Goal: Information Seeking & Learning: Learn about a topic

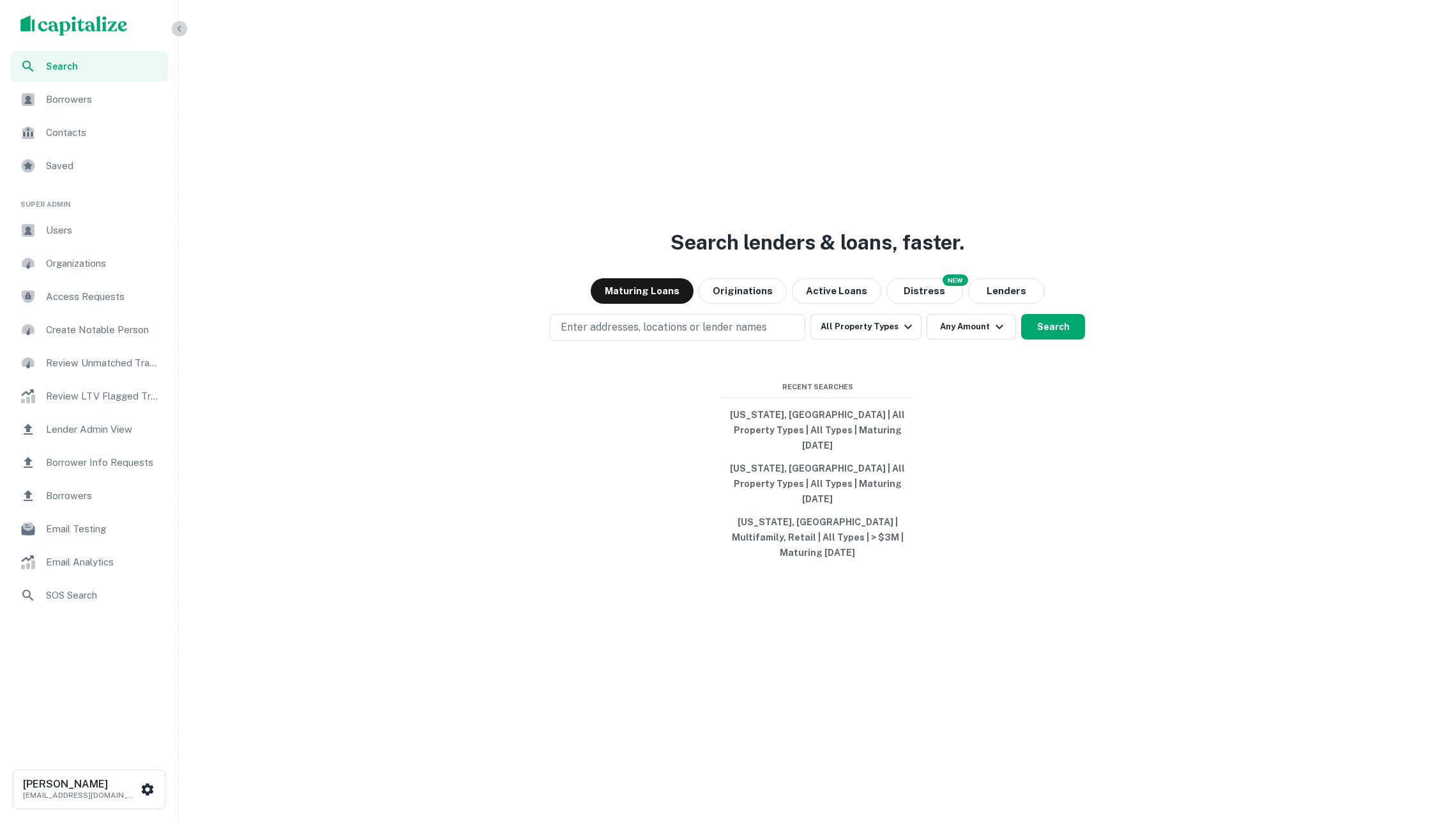
click at [178, 26] on icon "button" at bounding box center [179, 28] width 10 height 10
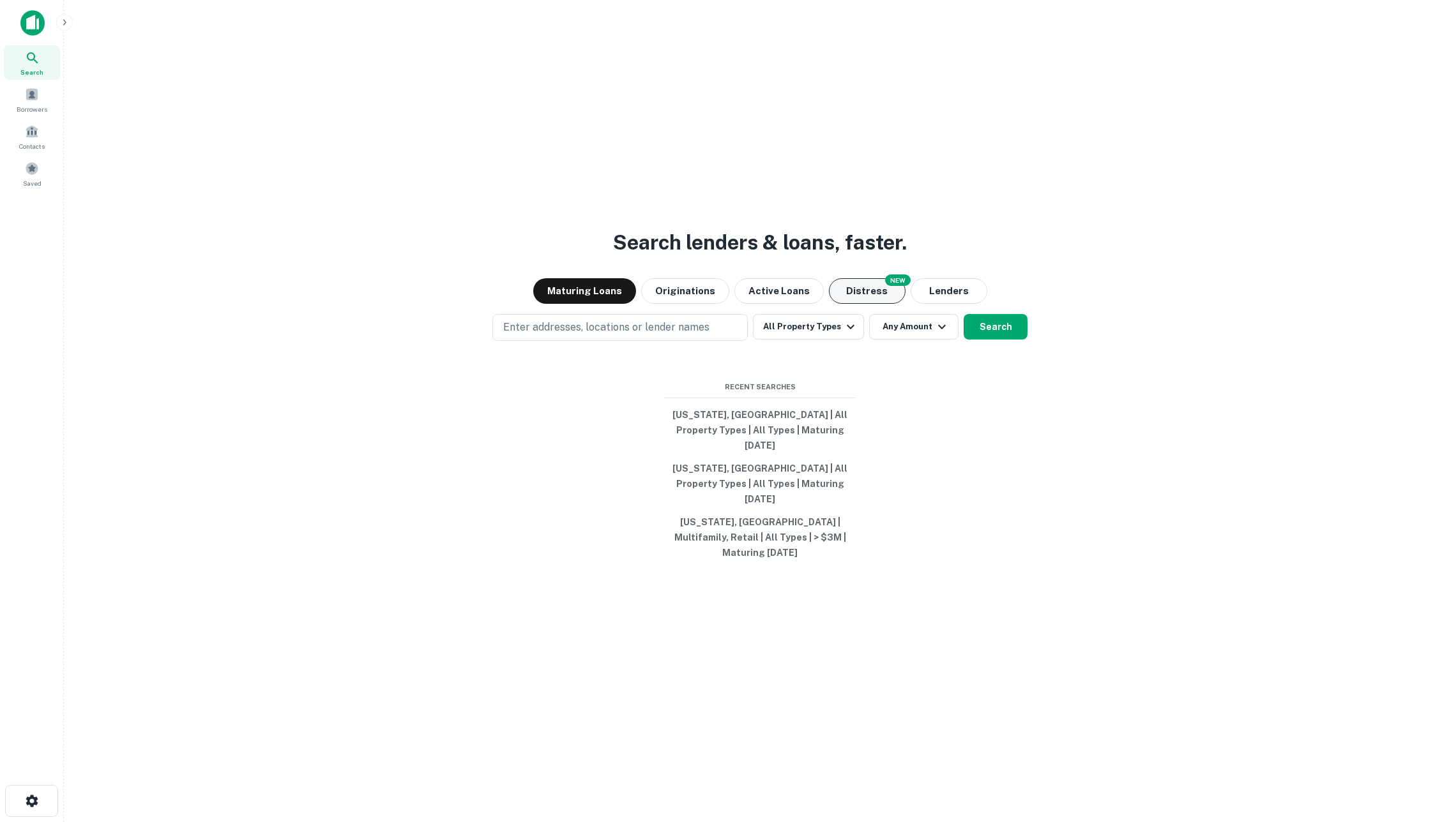
click at [850, 304] on button "Distress" at bounding box center [866, 291] width 77 height 26
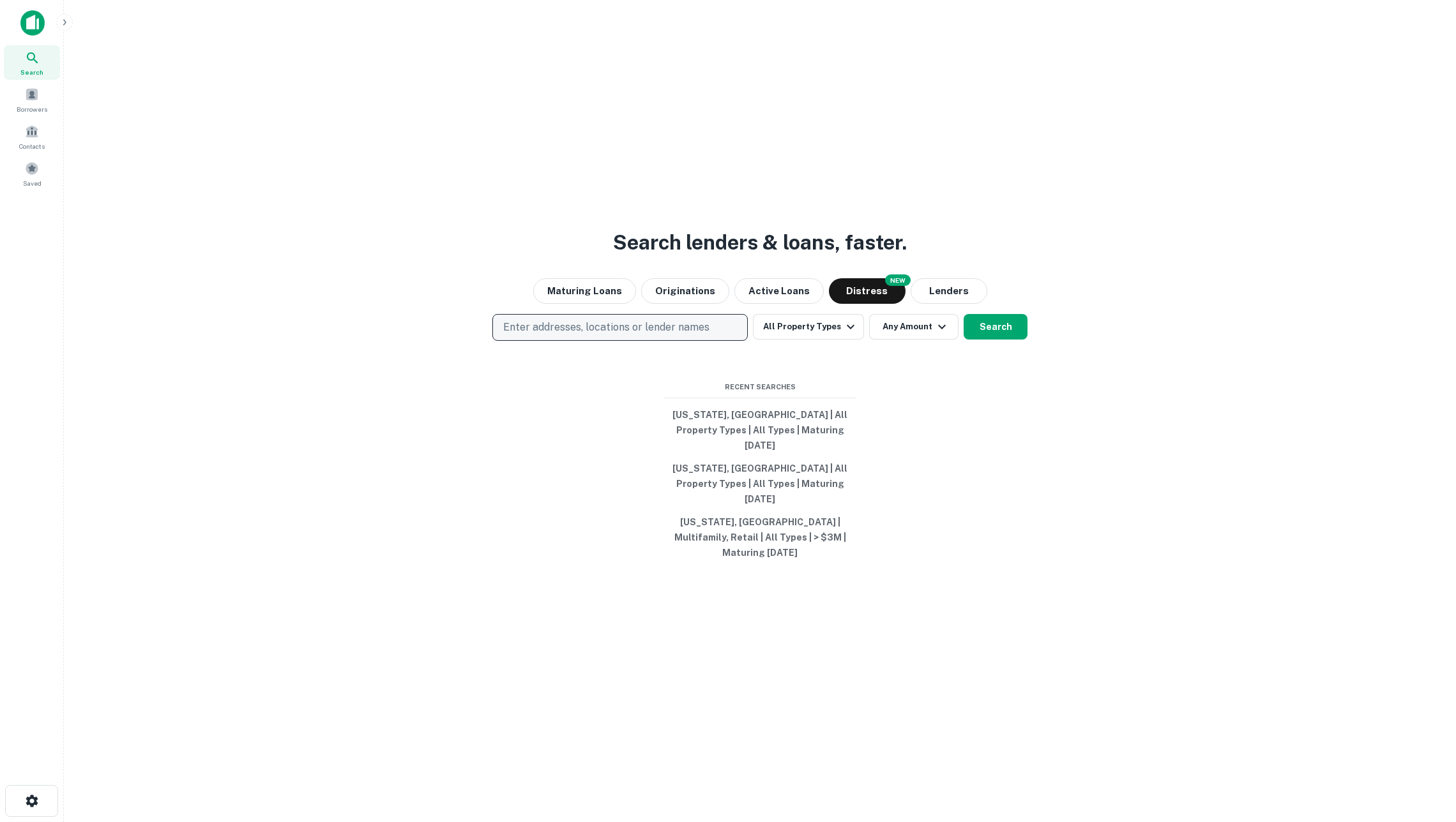
click at [691, 335] on p "Enter addresses, locations or lender names" at bounding box center [607, 328] width 206 height 15
type input "**********"
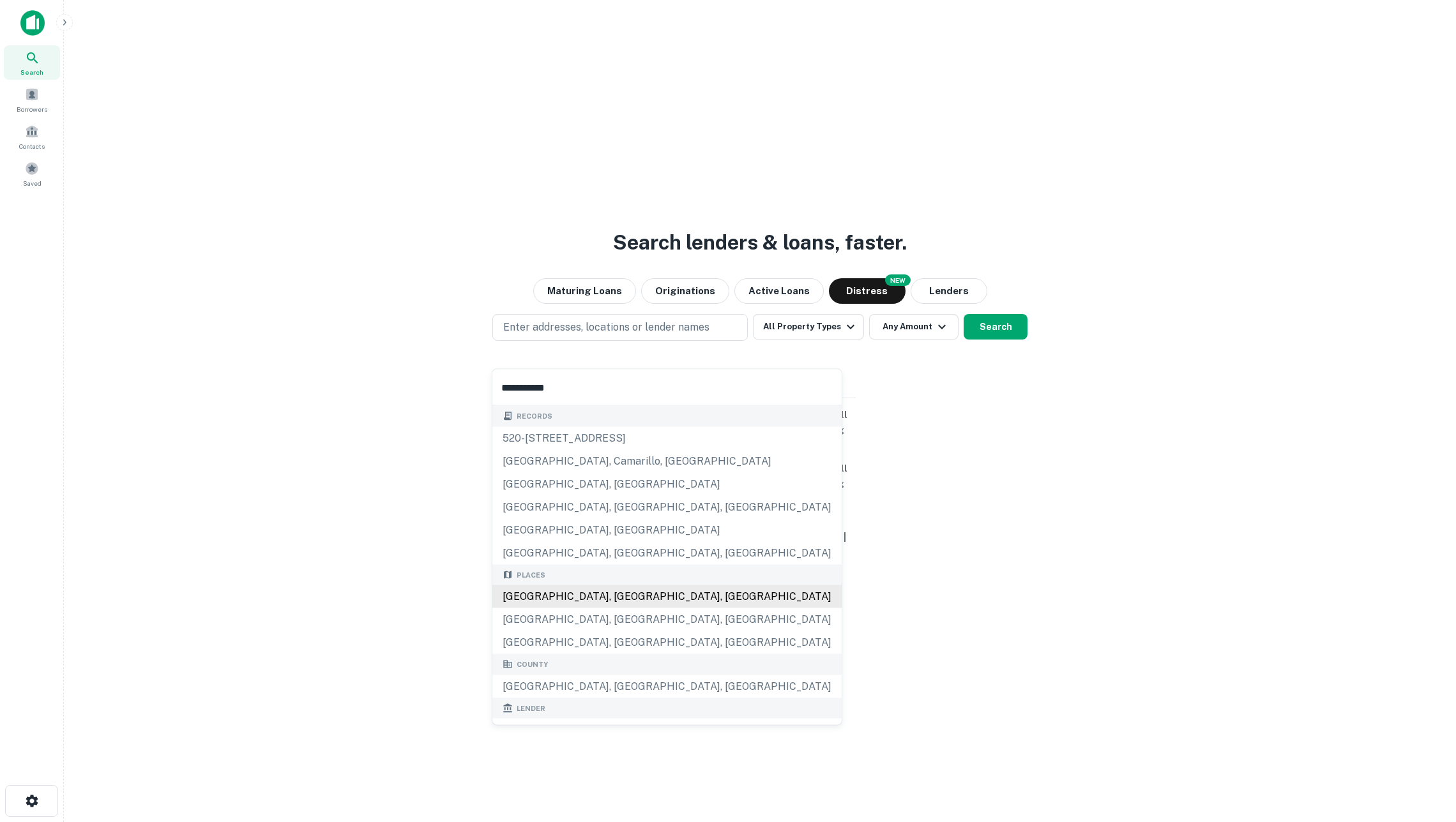
click at [617, 603] on div "Los Angeles, CA, USA" at bounding box center [667, 597] width 350 height 23
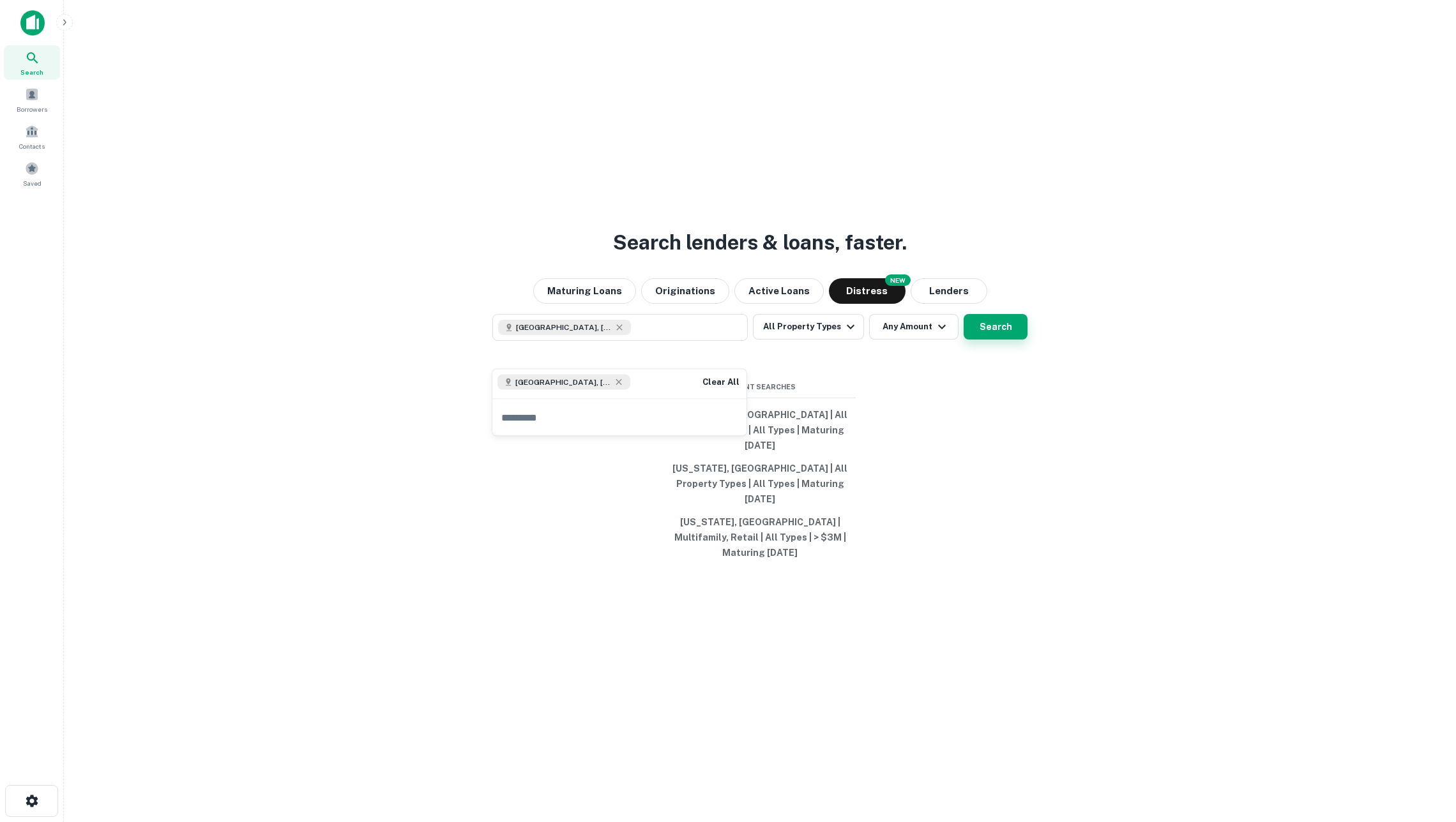
click at [1005, 340] on button "Search" at bounding box center [996, 326] width 64 height 26
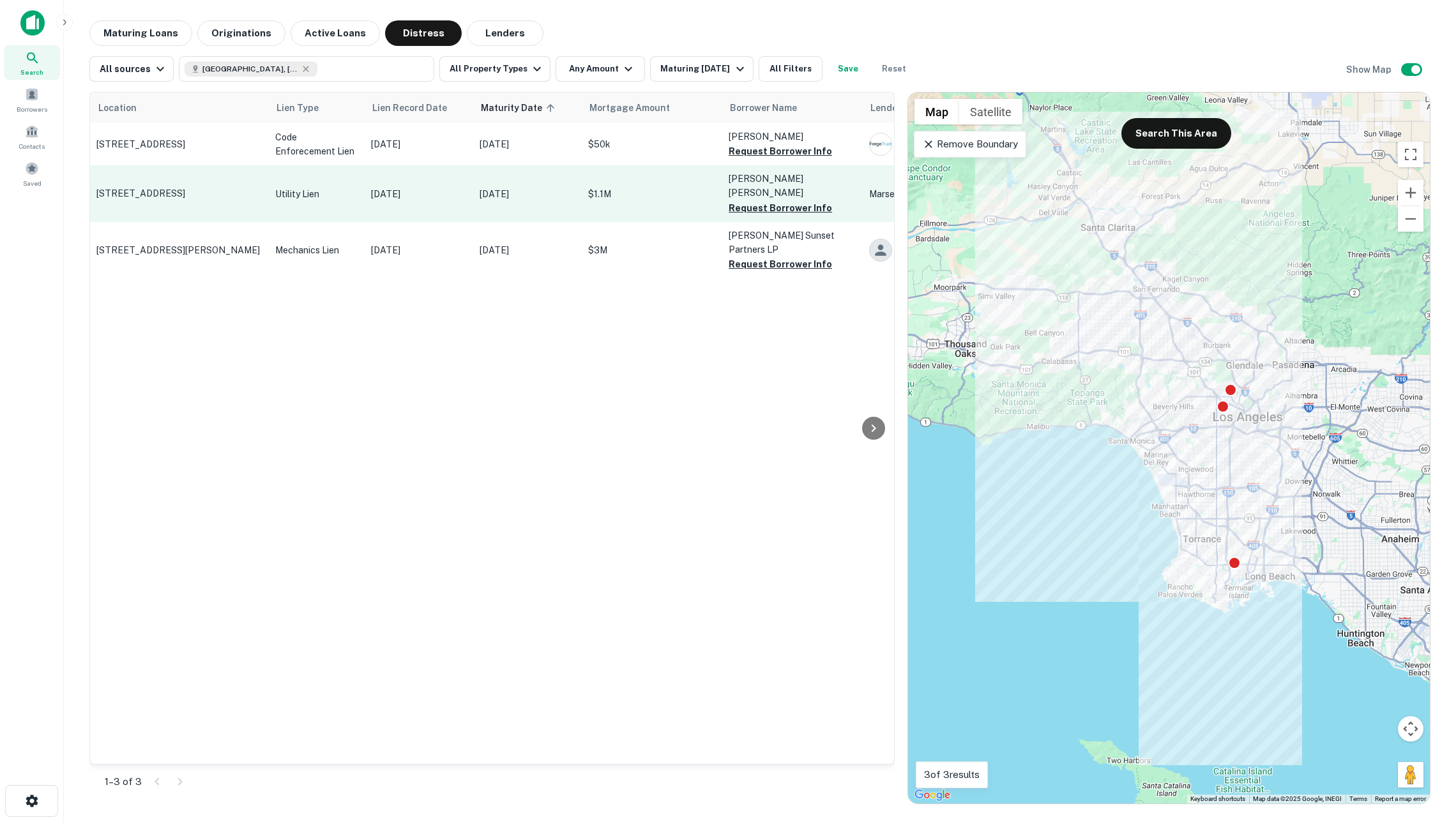
click at [498, 197] on p "Mar 10, 2026" at bounding box center [527, 194] width 95 height 14
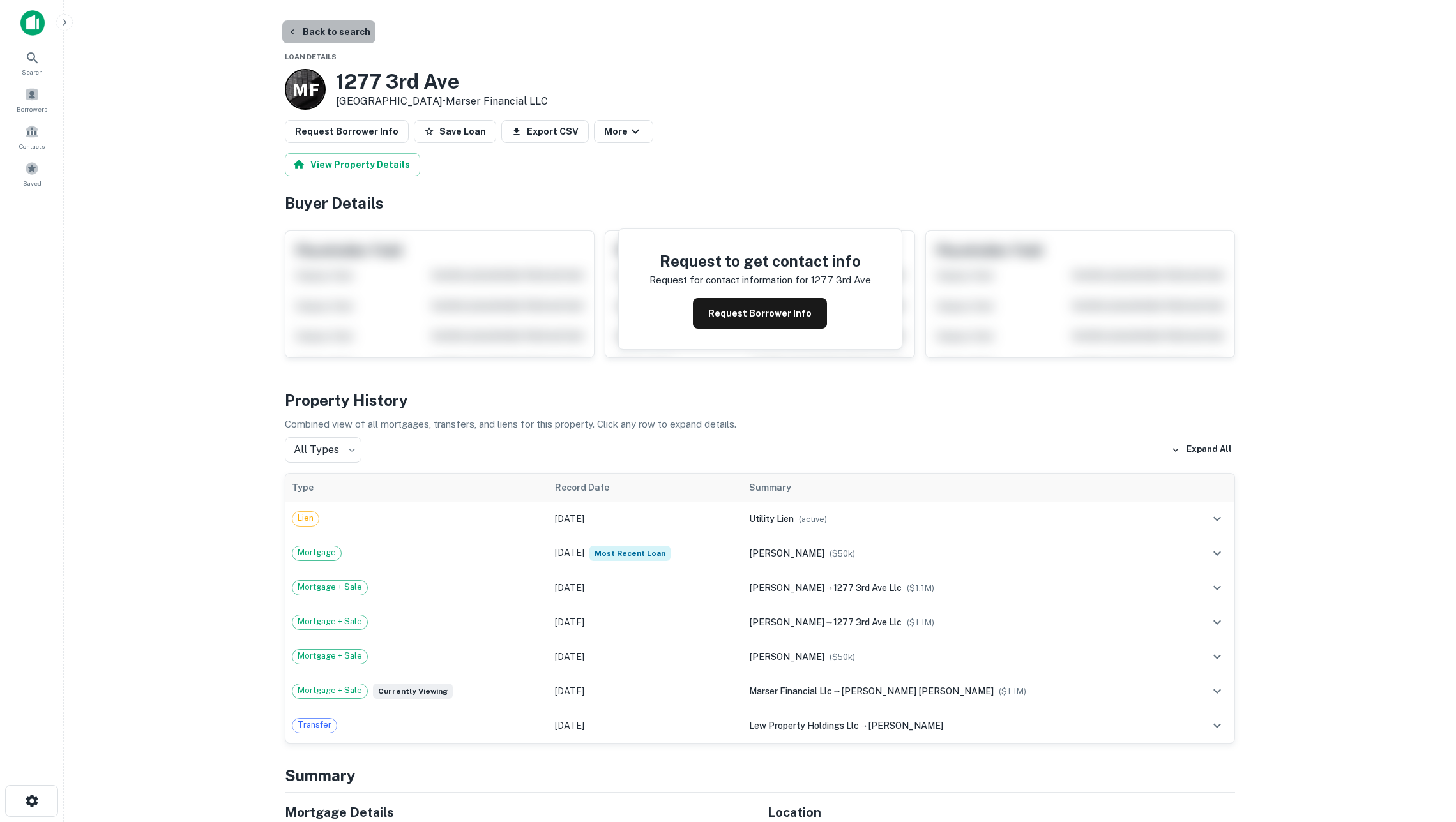
click at [322, 34] on button "Back to search" at bounding box center [329, 32] width 94 height 23
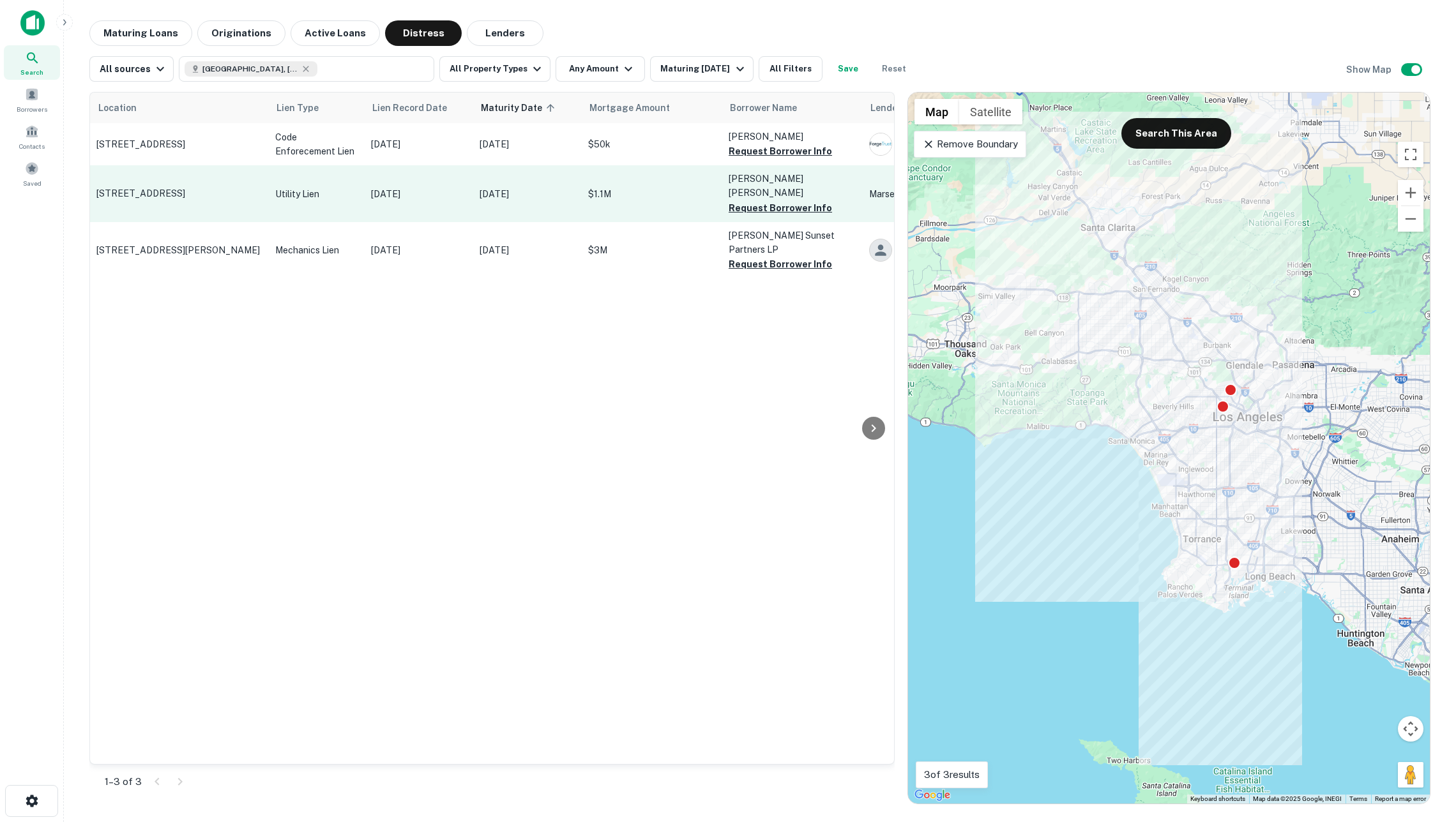
click at [417, 204] on td "Jun 25, 2025" at bounding box center [419, 193] width 109 height 56
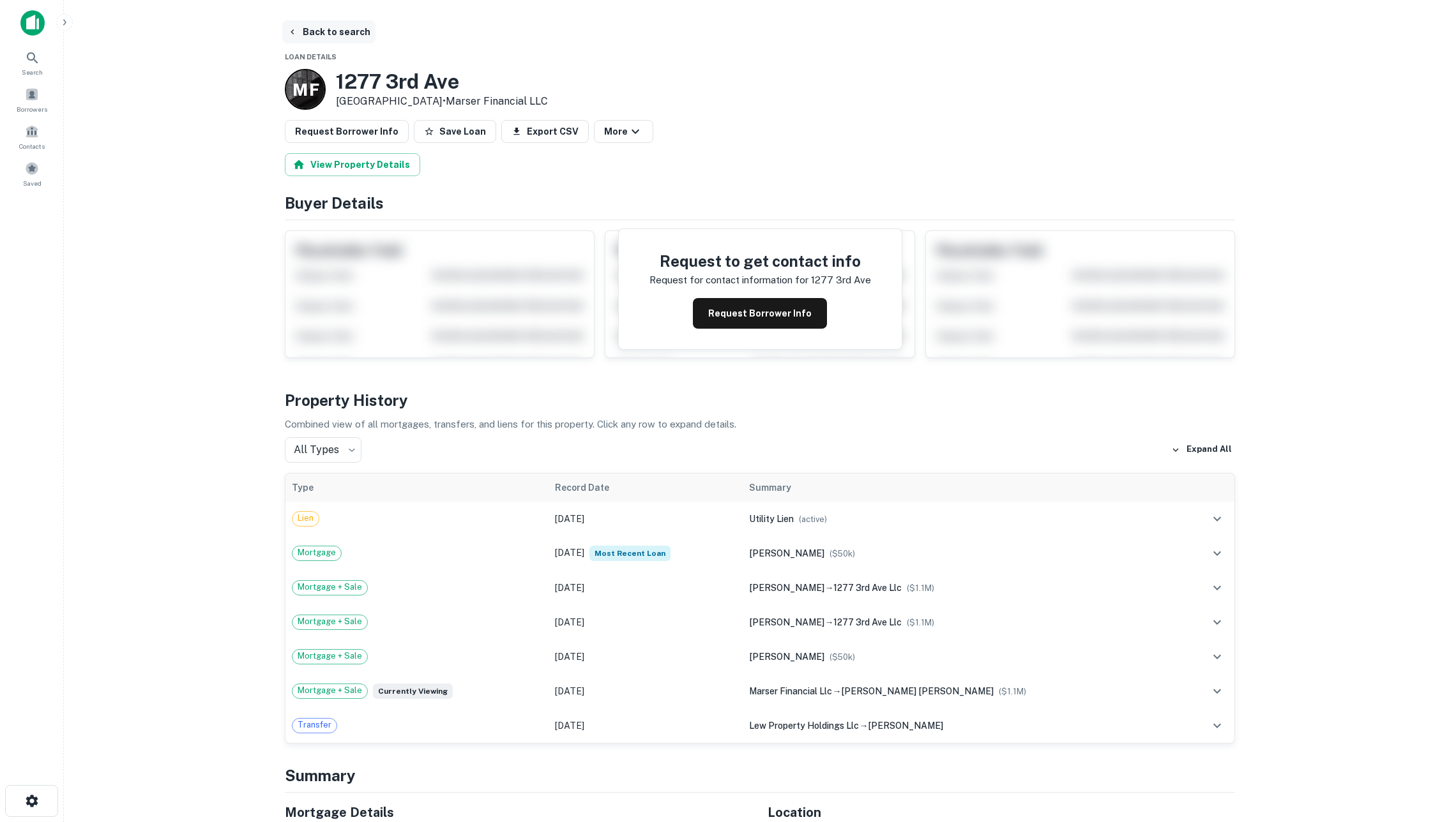
click at [348, 29] on button "Back to search" at bounding box center [329, 32] width 94 height 23
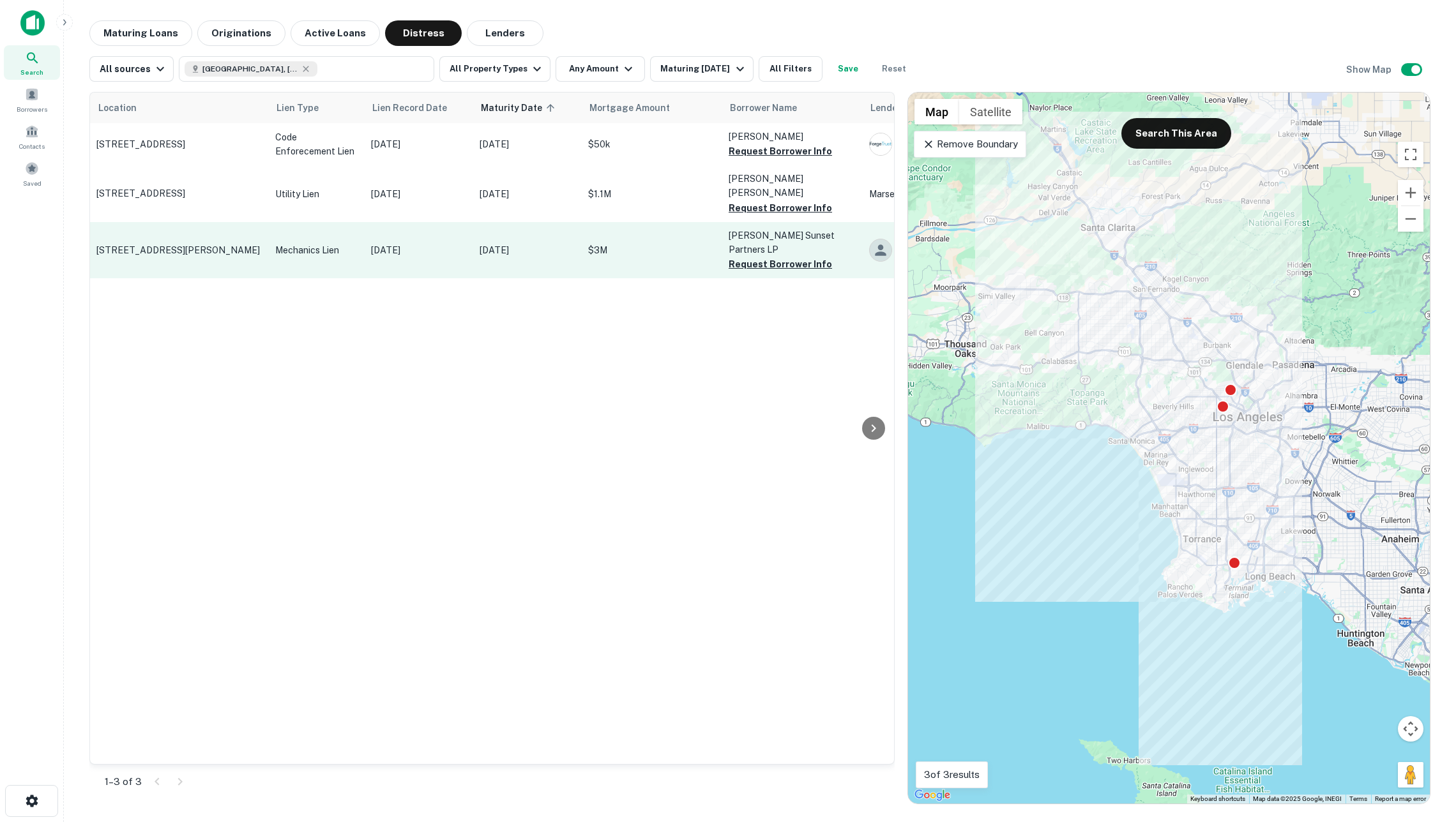
click at [364, 243] on td "Mechanics Lien" at bounding box center [317, 249] width 95 height 56
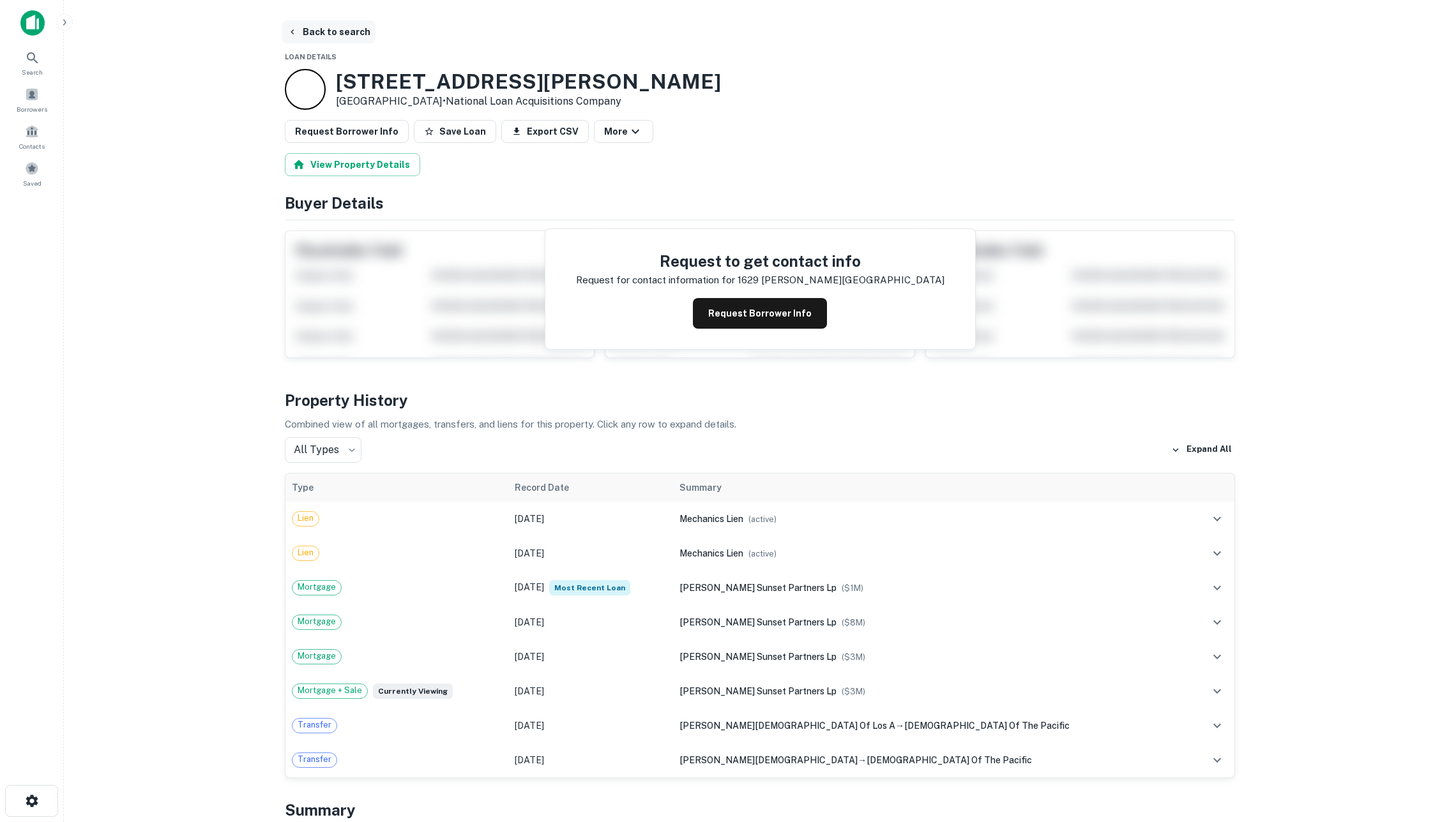
click at [330, 26] on button "Back to search" at bounding box center [329, 32] width 94 height 23
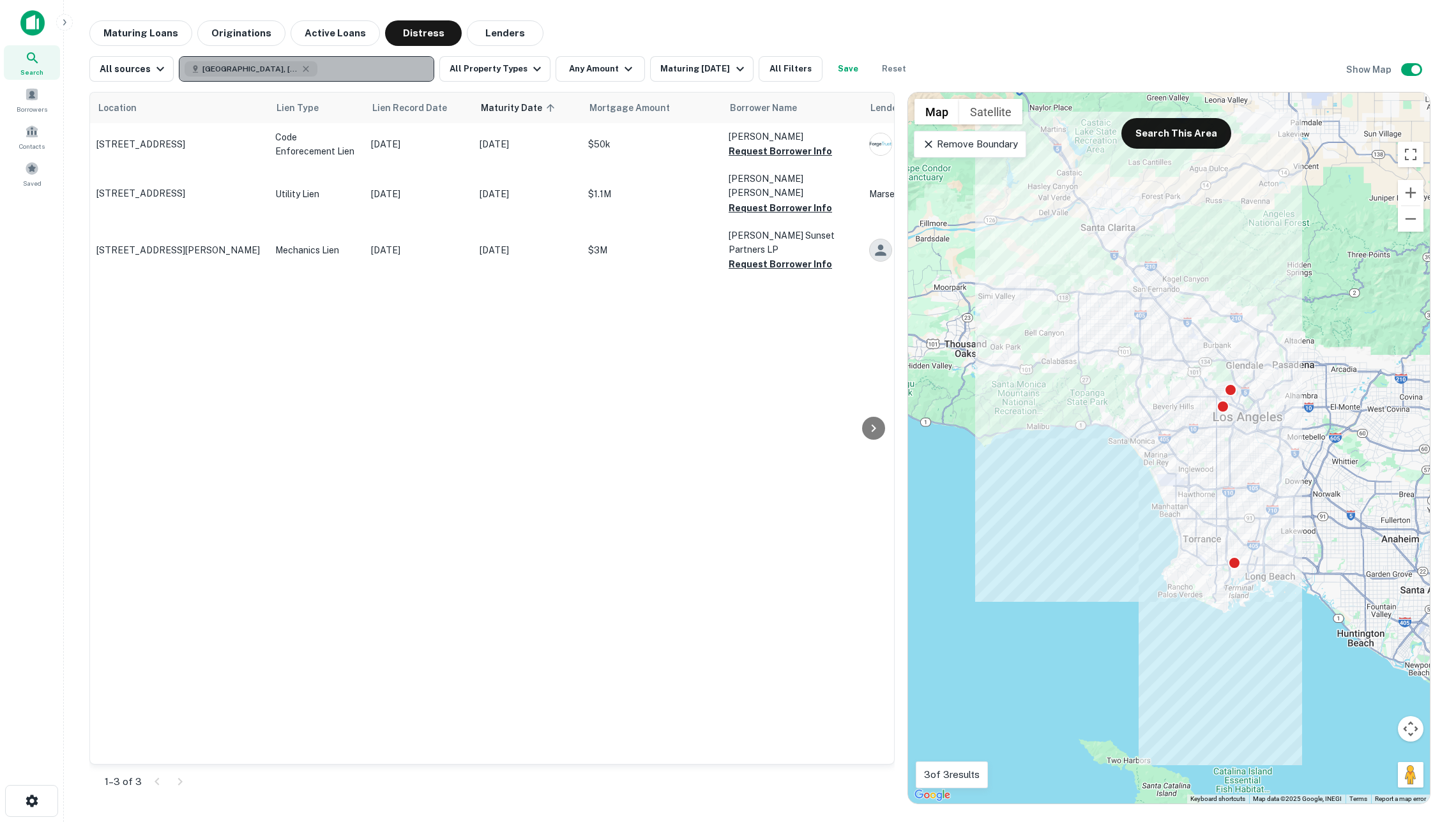
click at [391, 69] on button "Los Angeles, CA, USA" at bounding box center [306, 68] width 255 height 26
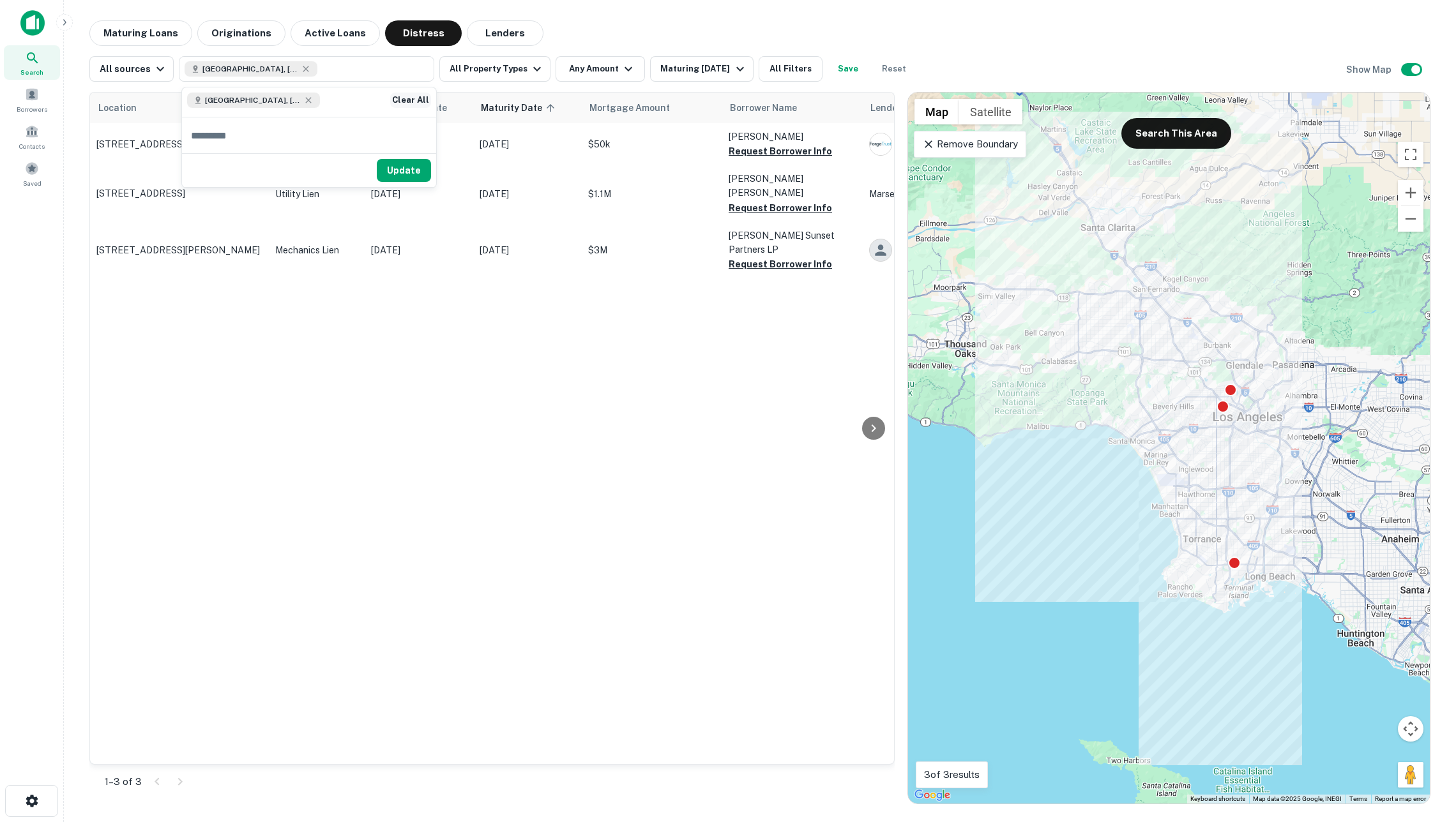
click at [413, 97] on button "Clear All" at bounding box center [410, 100] width 41 height 15
click at [565, 39] on div "Maturing Loans Originations Active Loans Distress Lenders" at bounding box center [760, 33] width 1341 height 26
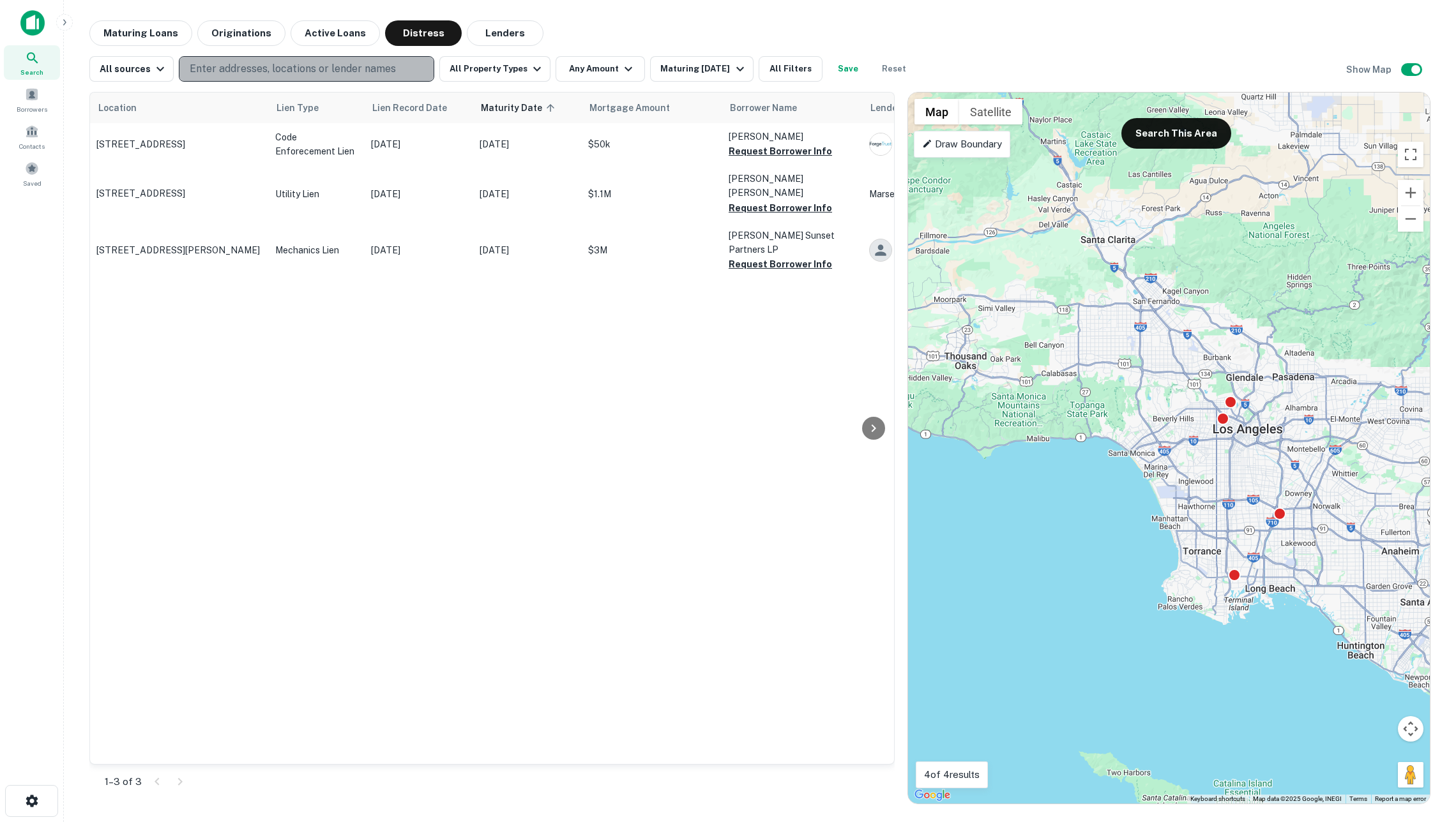
click at [395, 64] on p "Enter addresses, locations or lender names" at bounding box center [293, 69] width 206 height 15
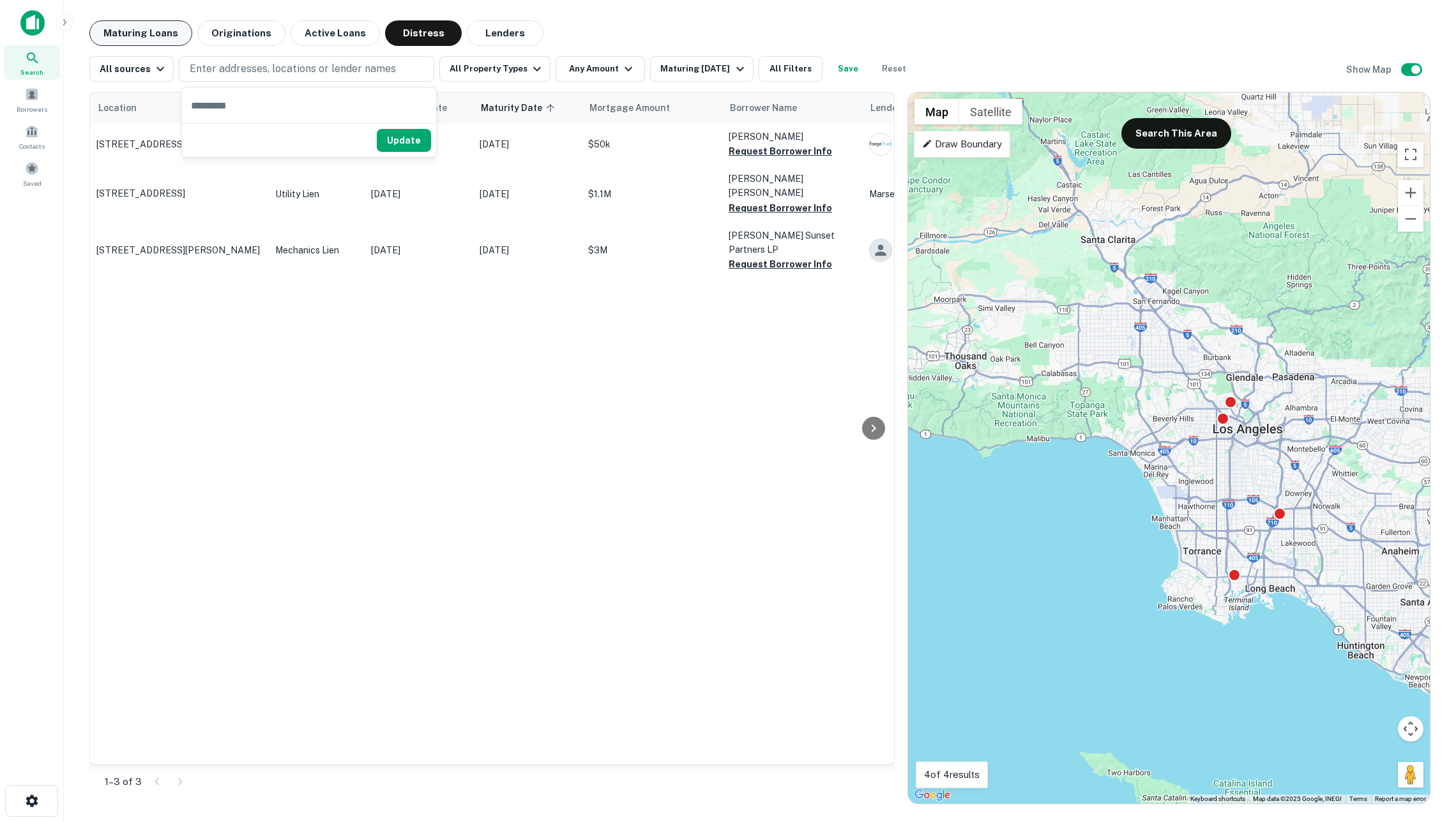
click at [172, 41] on button "Maturing Loans" at bounding box center [141, 33] width 103 height 26
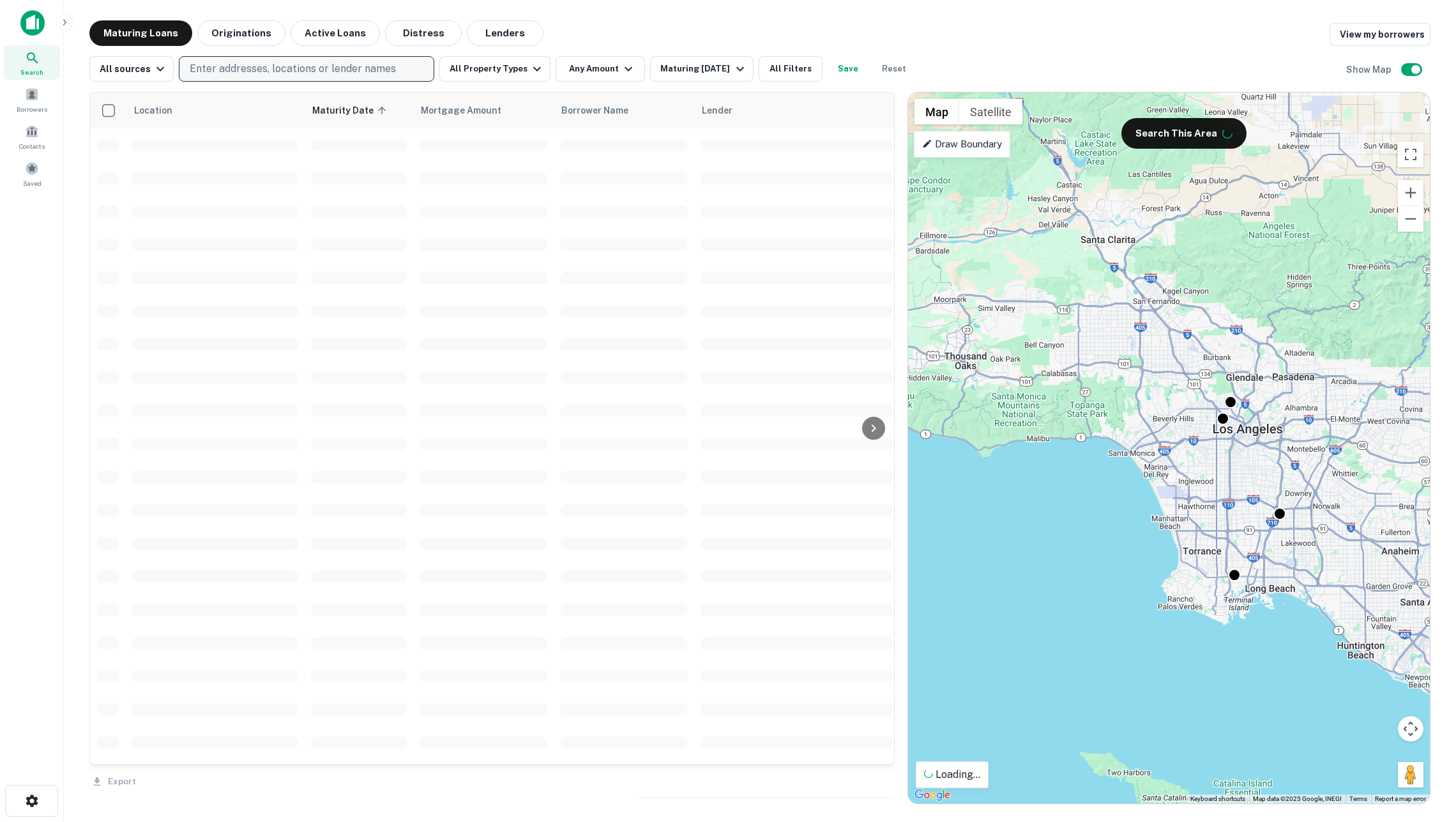
click at [230, 64] on p "Enter addresses, locations or lender names" at bounding box center [293, 69] width 206 height 15
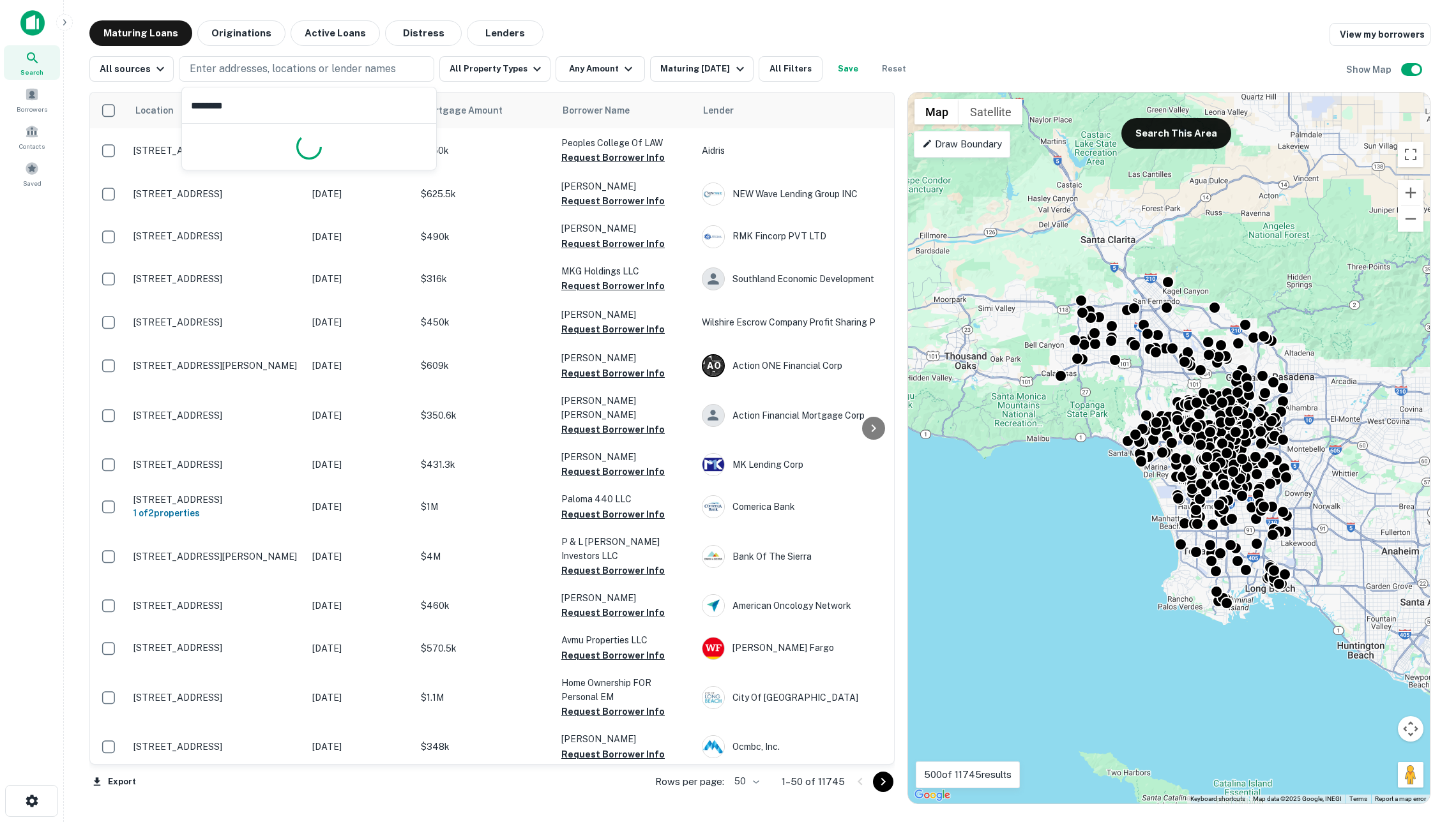
type input "*********"
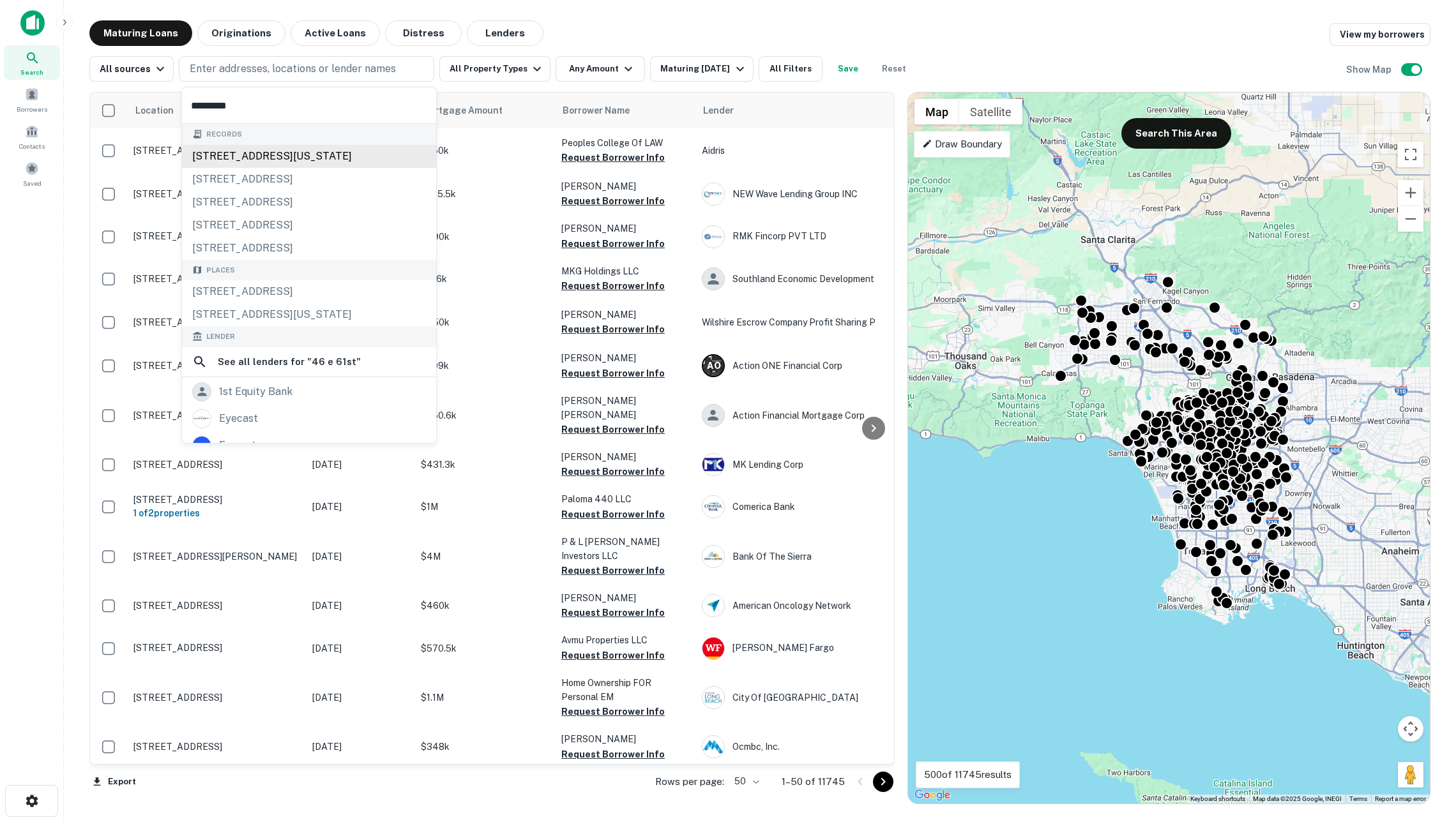
click at [364, 153] on div "46 e 61st st fl 2, new york, ny, 10065" at bounding box center [309, 156] width 254 height 23
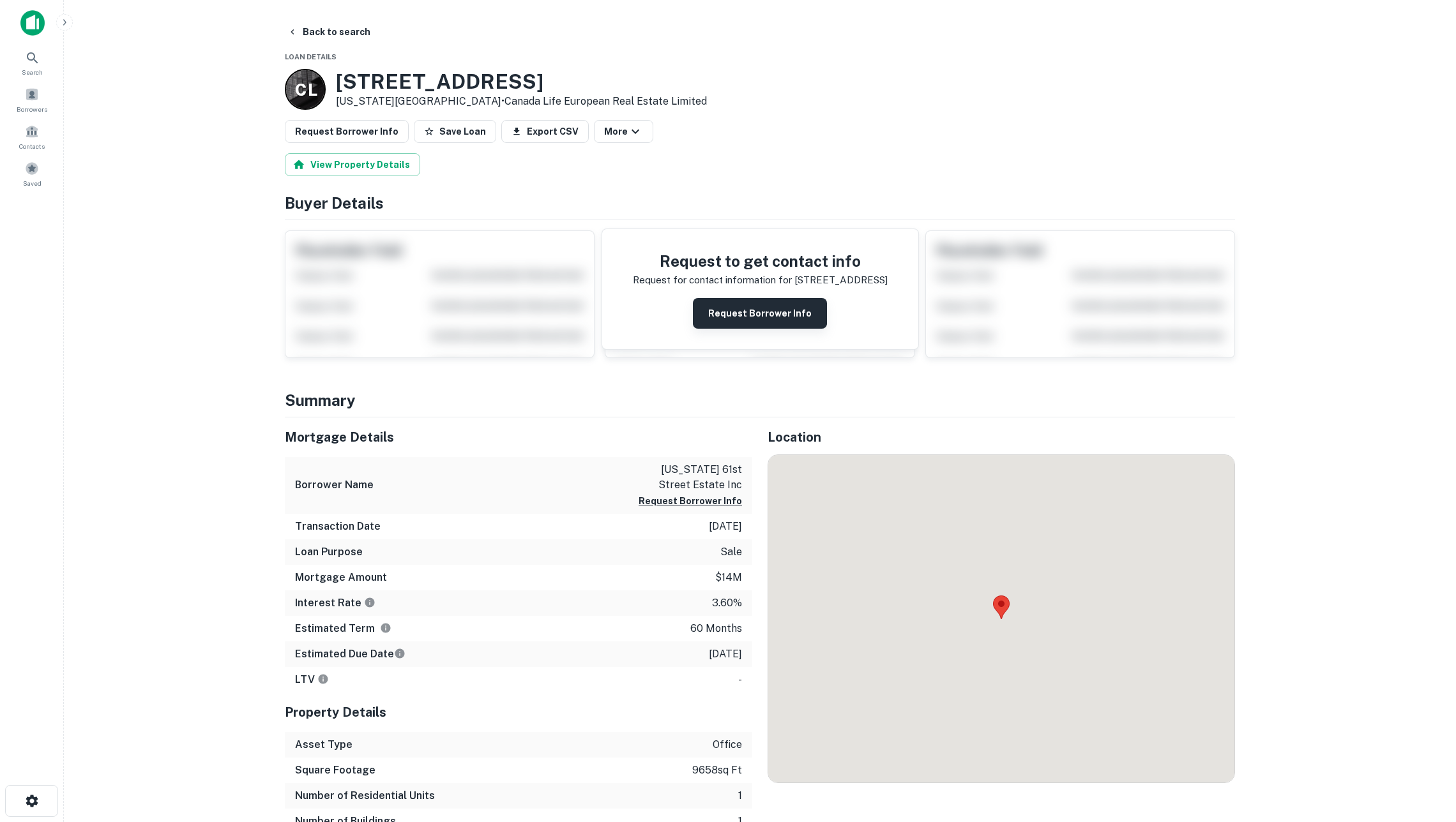
click at [728, 319] on button "Request Borrower Info" at bounding box center [760, 314] width 134 height 30
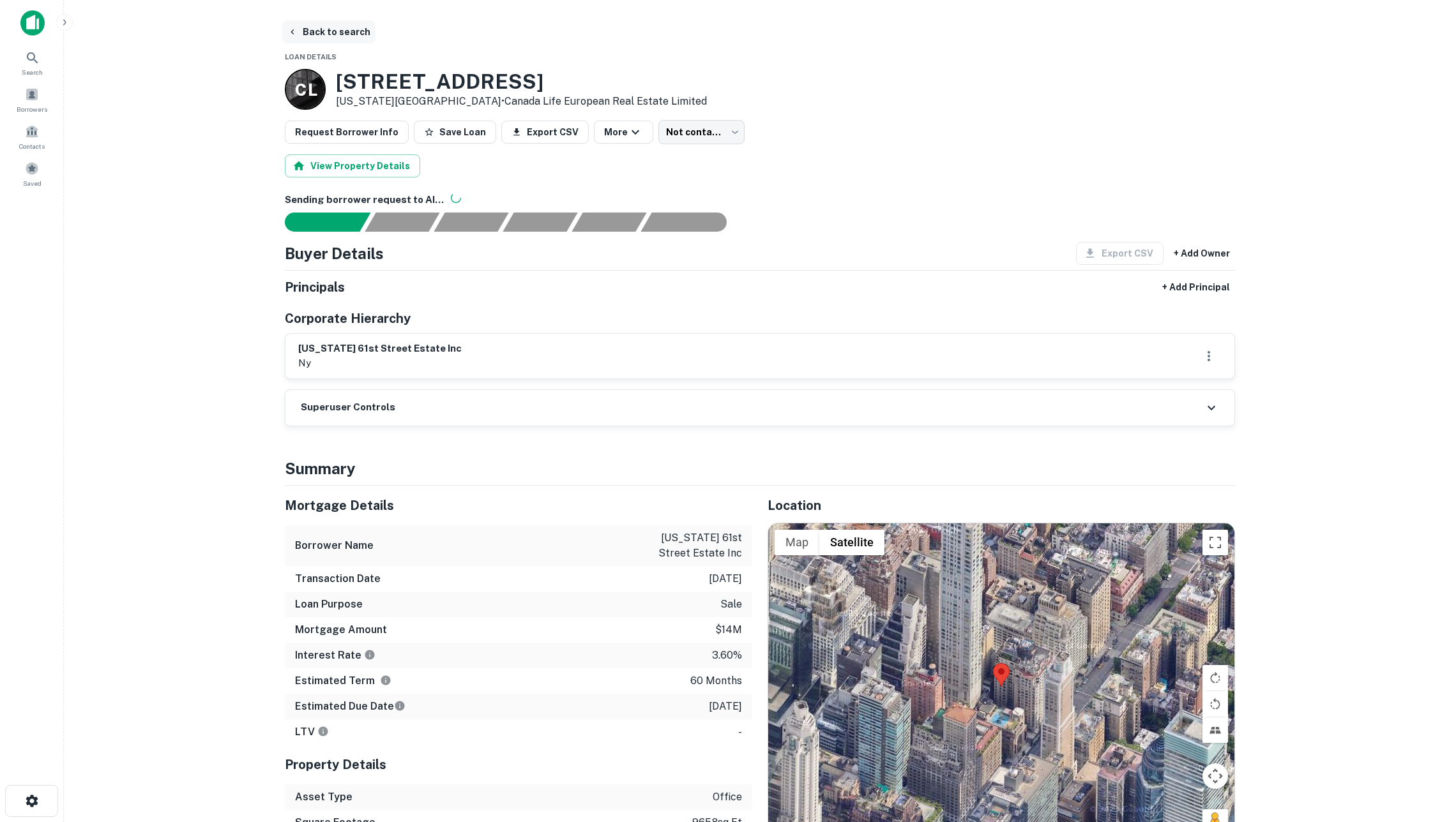
click at [327, 34] on button "Back to search" at bounding box center [329, 32] width 94 height 23
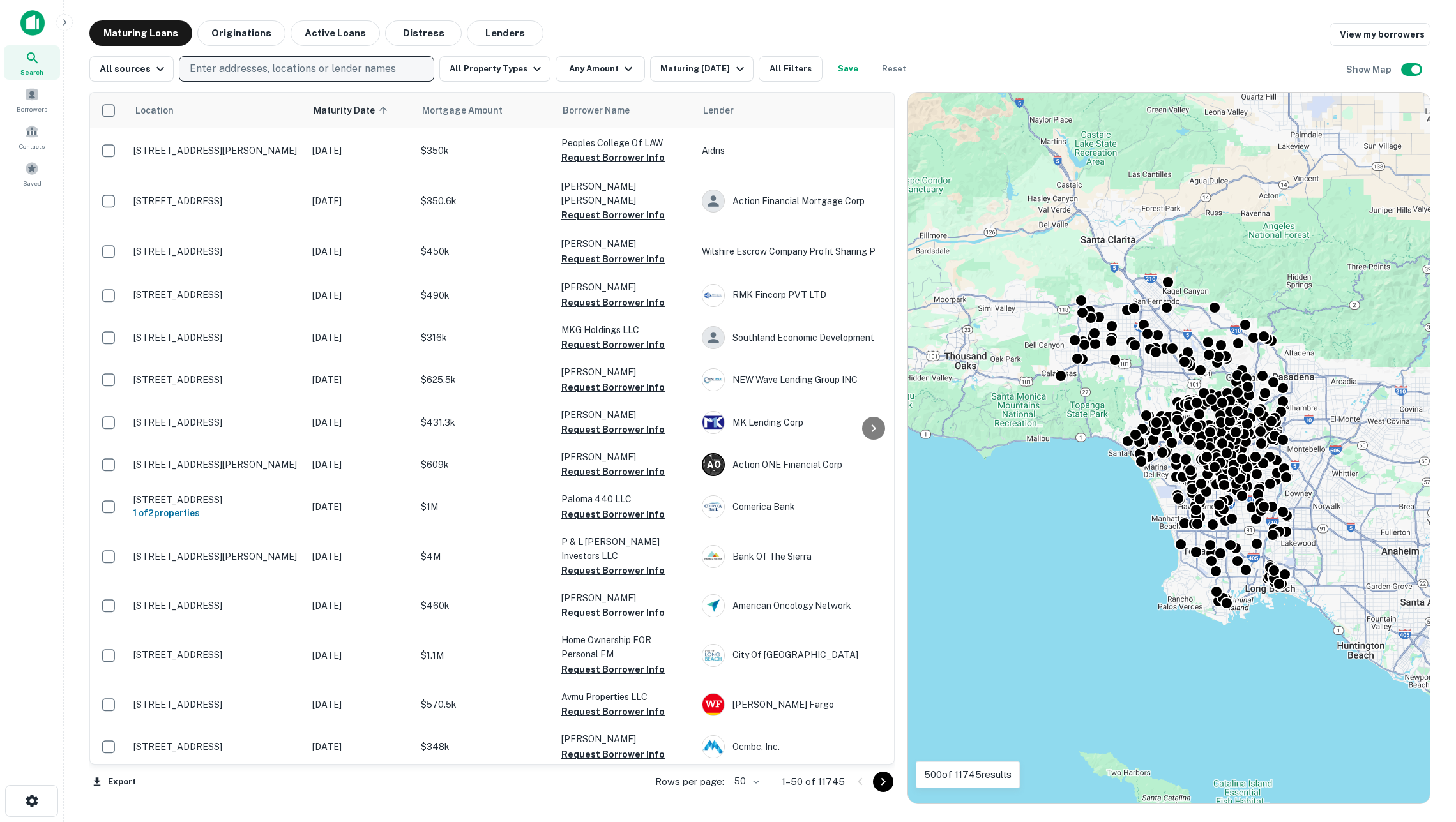
click at [324, 69] on p "Enter addresses, locations or lender names" at bounding box center [293, 69] width 206 height 15
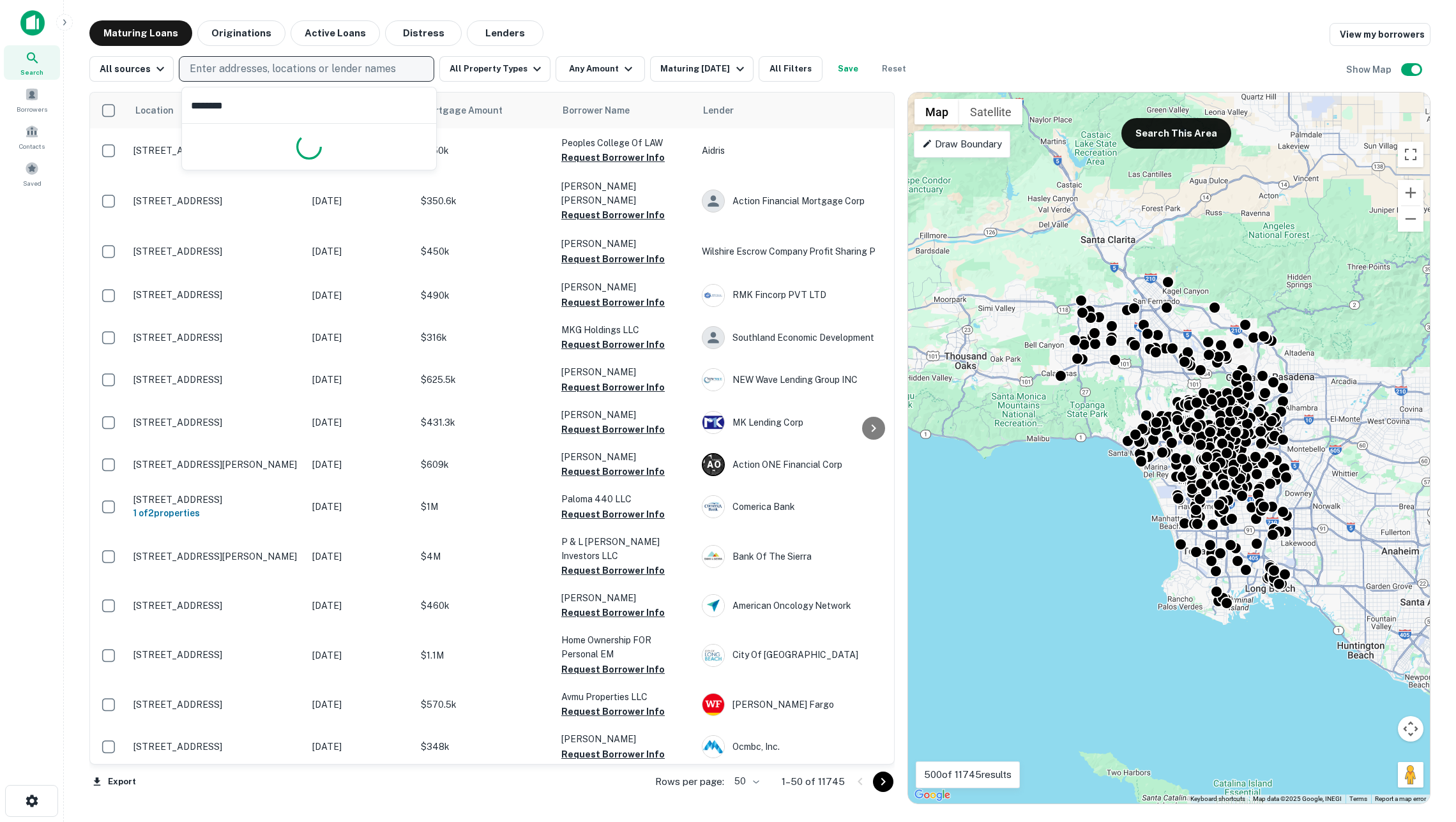
type input "*********"
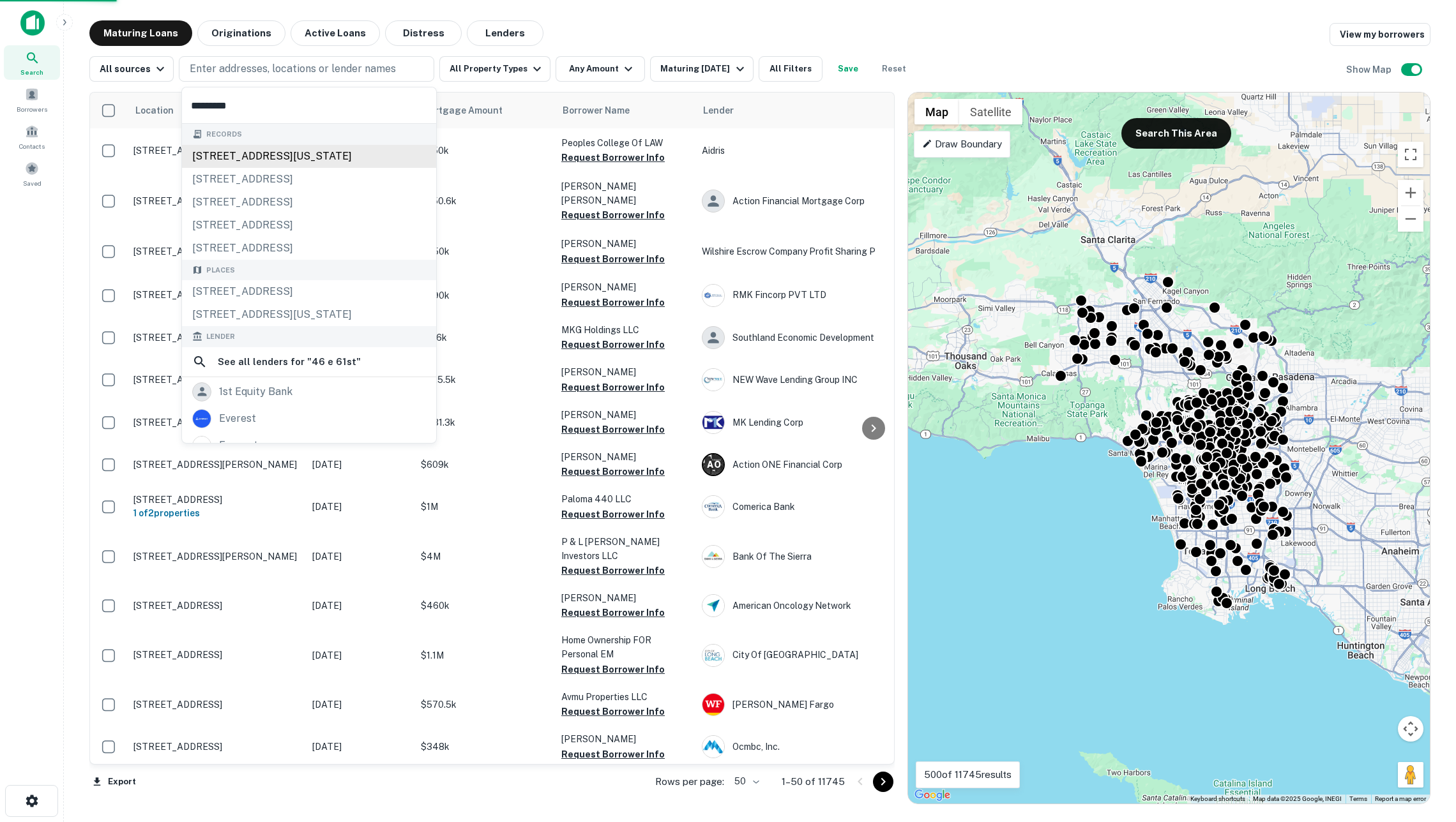
click at [364, 160] on div "46 e 61st st fl 2, new york, ny, 10065" at bounding box center [309, 156] width 254 height 23
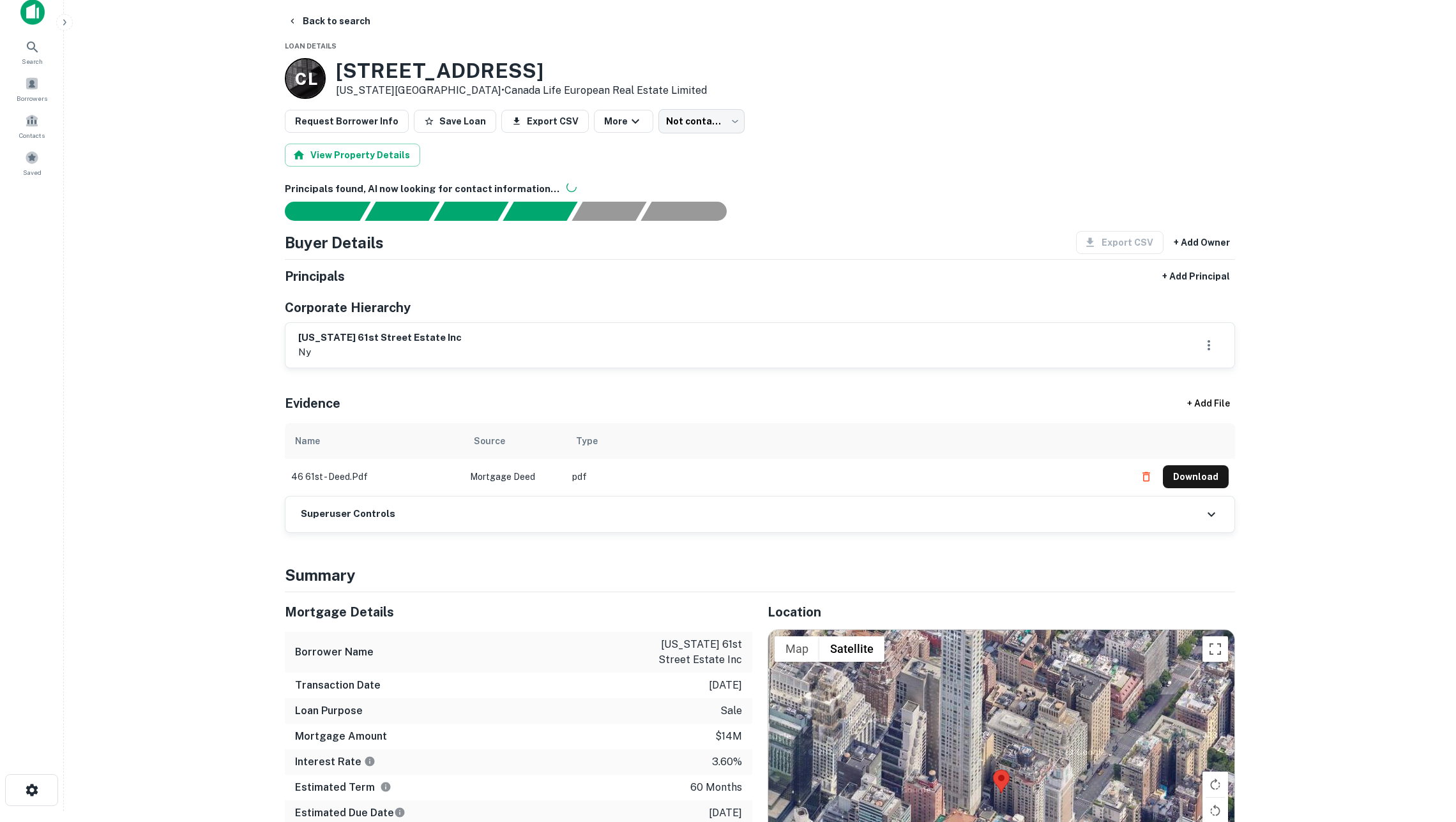
scroll to position [15, 0]
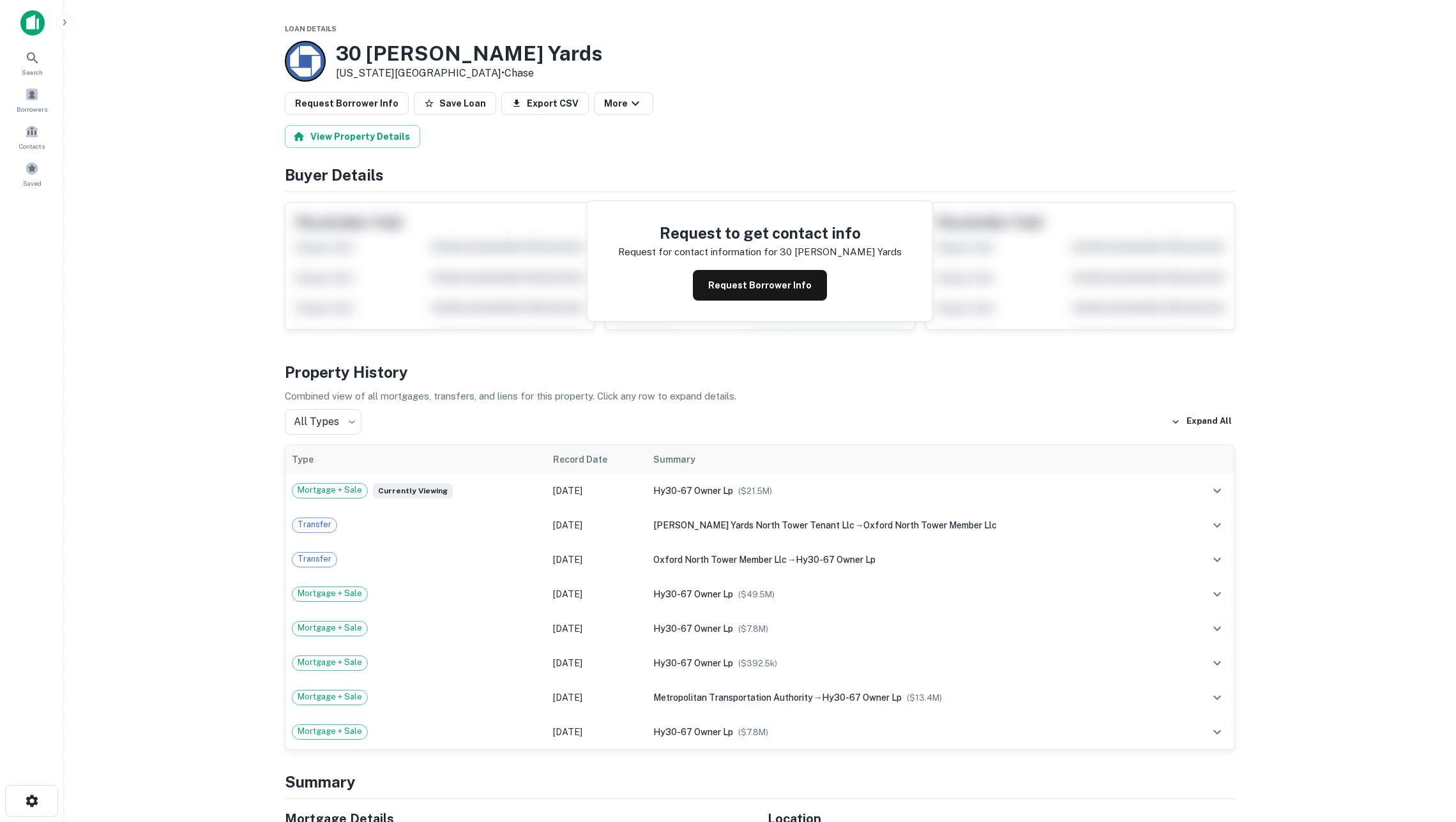
click at [756, 273] on div "Request to get contact info Request for contact information for 30 [PERSON_NAME…" at bounding box center [760, 261] width 345 height 120
click at [753, 279] on div "Request to get contact info Request for contact information for 30 [PERSON_NAME…" at bounding box center [760, 261] width 345 height 120
click at [753, 279] on button "Request Borrower Info" at bounding box center [760, 285] width 134 height 30
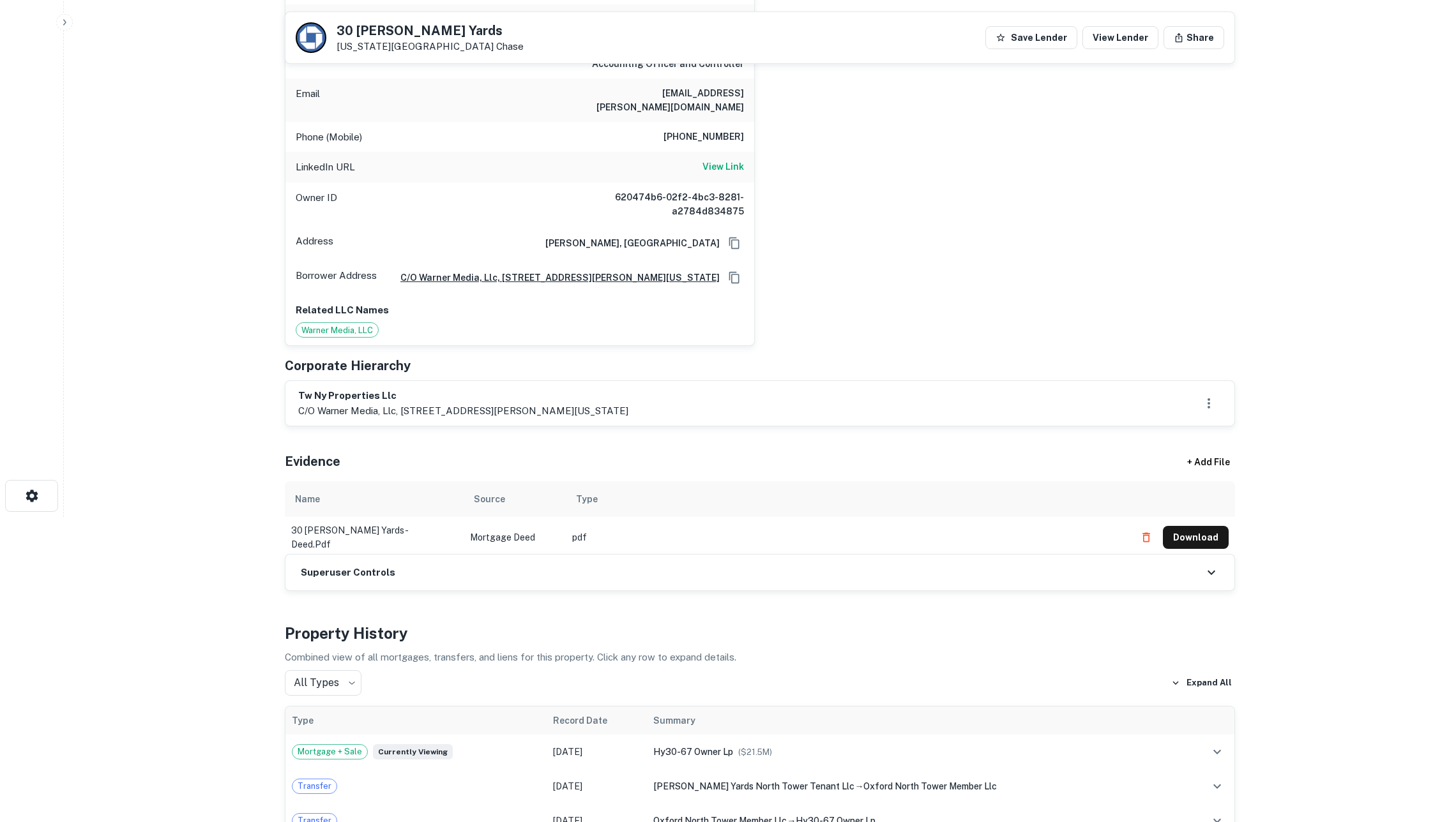
scroll to position [219, 0]
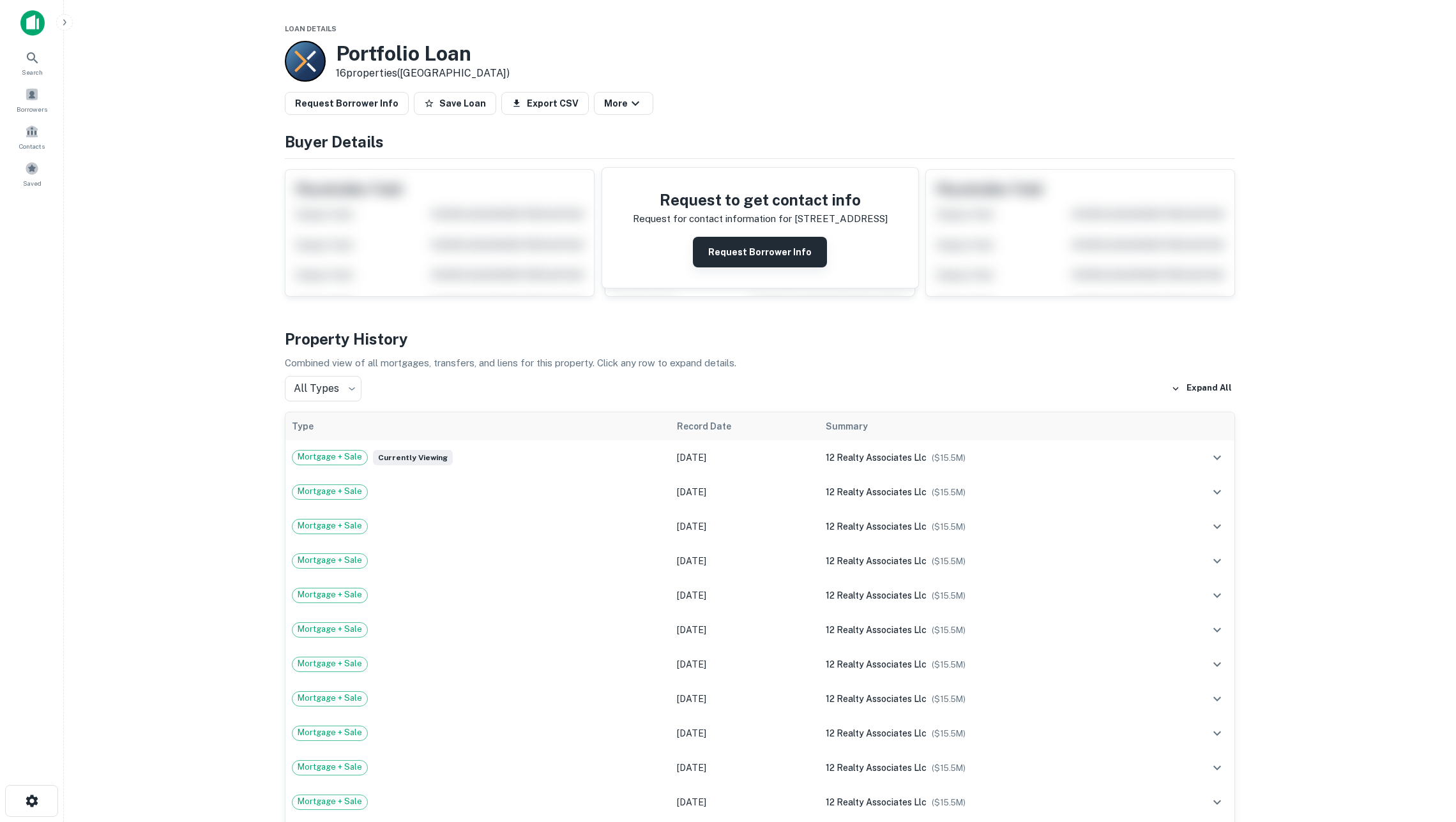
click at [711, 265] on button "Request Borrower Info" at bounding box center [760, 252] width 134 height 30
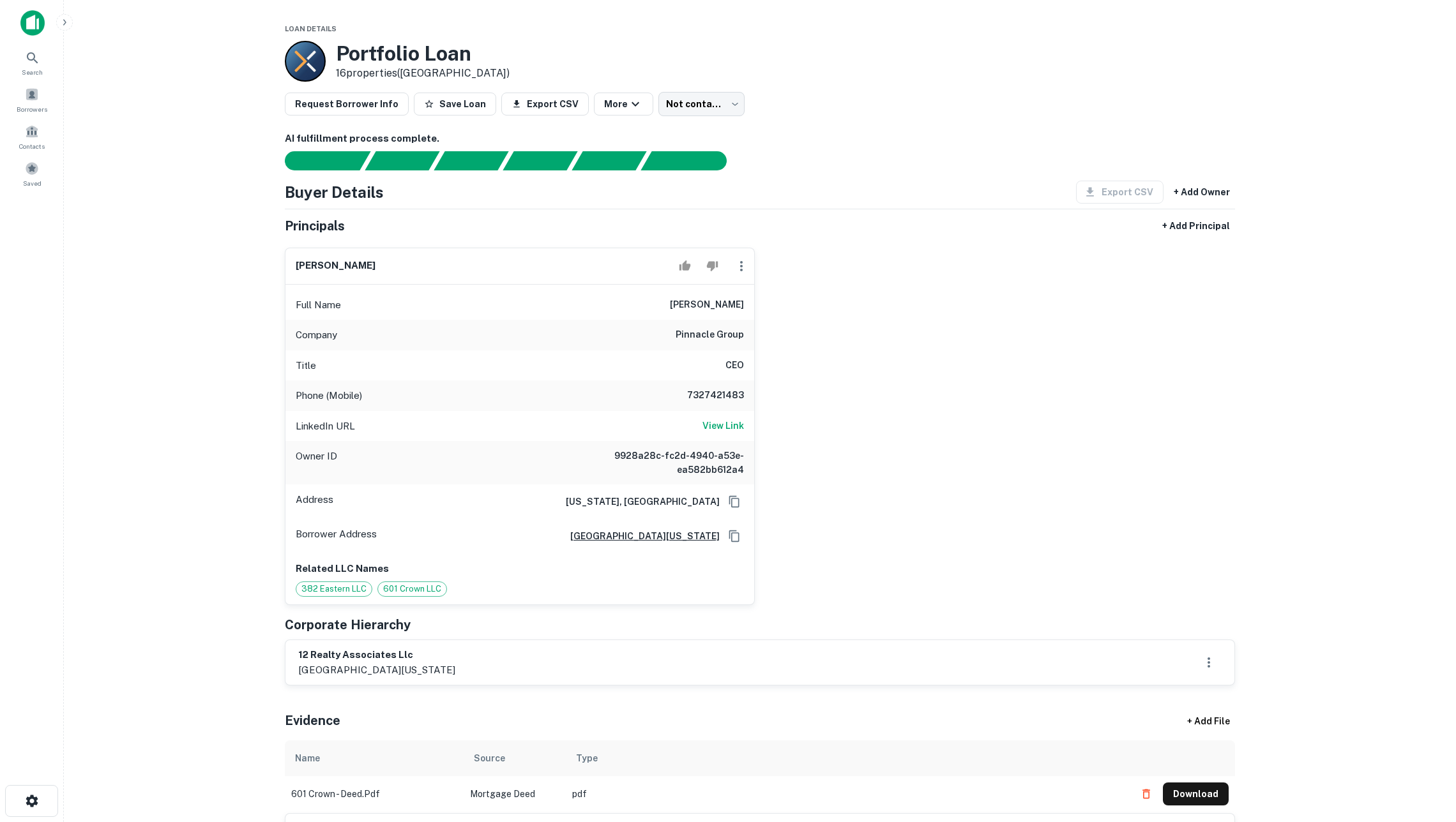
click at [60, 26] on icon "button" at bounding box center [64, 22] width 10 height 10
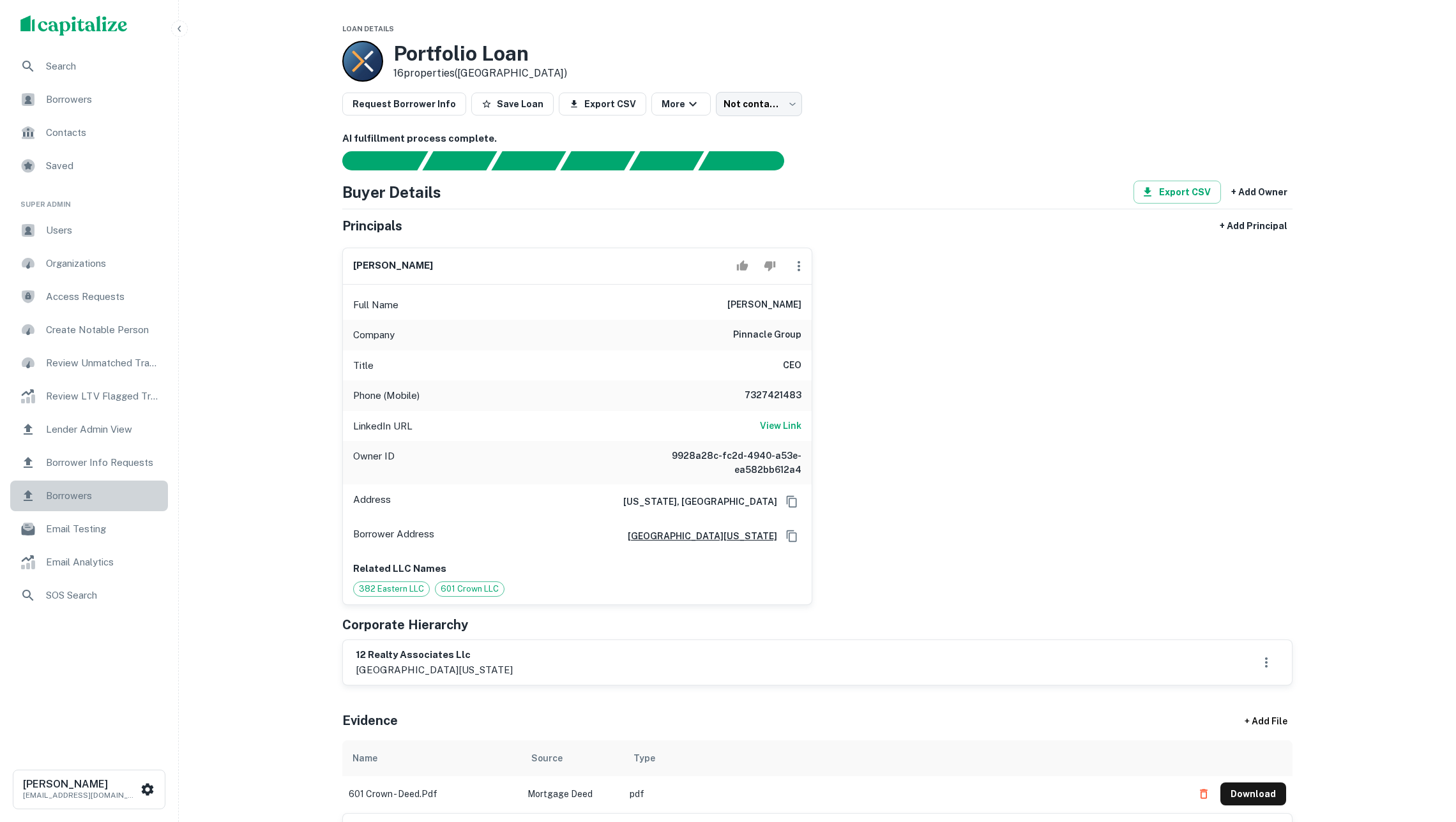
click at [92, 493] on span "Borrowers" at bounding box center [103, 496] width 114 height 15
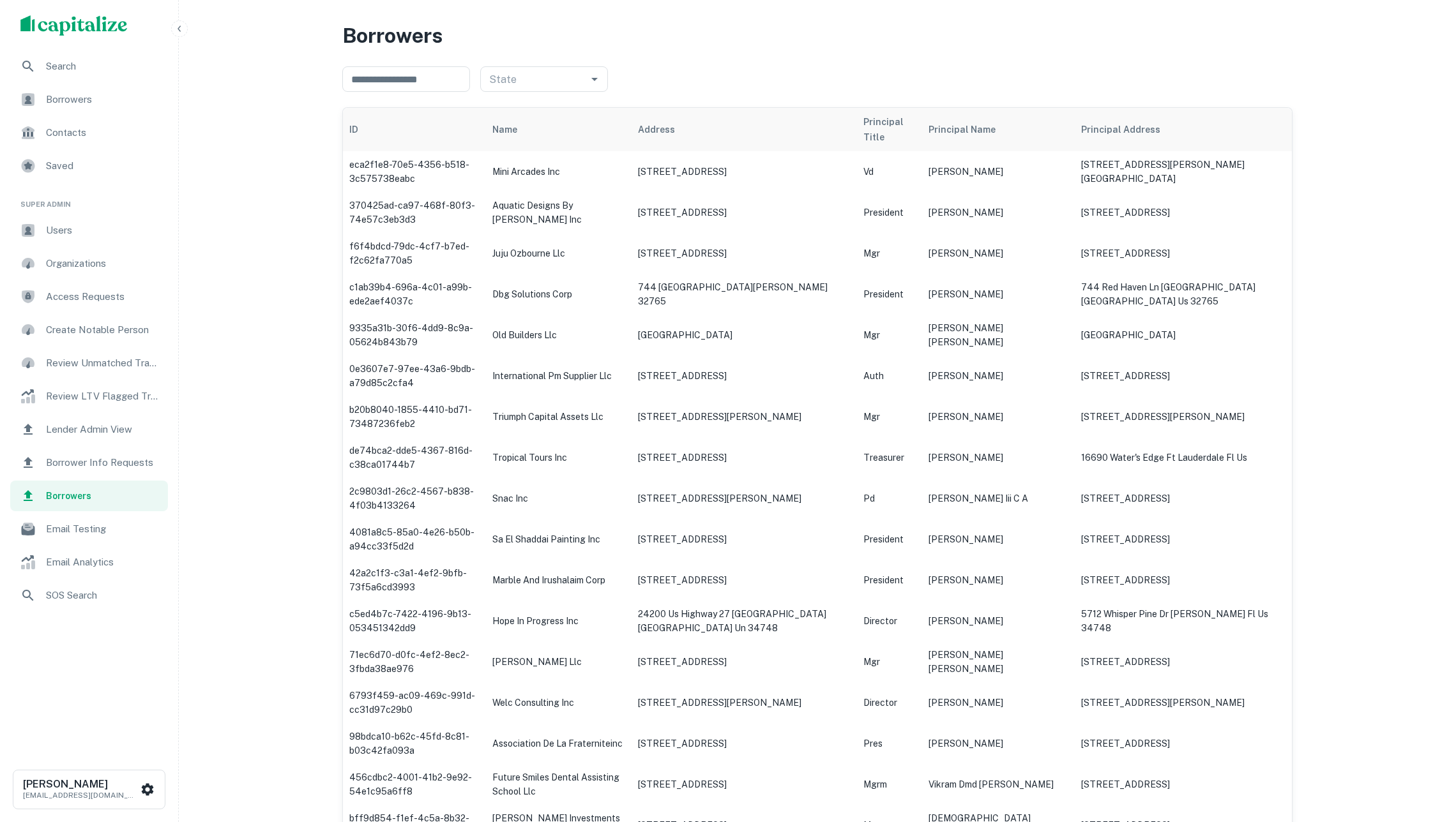
click at [124, 562] on span "Email Analytics" at bounding box center [103, 562] width 114 height 15
